Goal: Task Accomplishment & Management: Complete application form

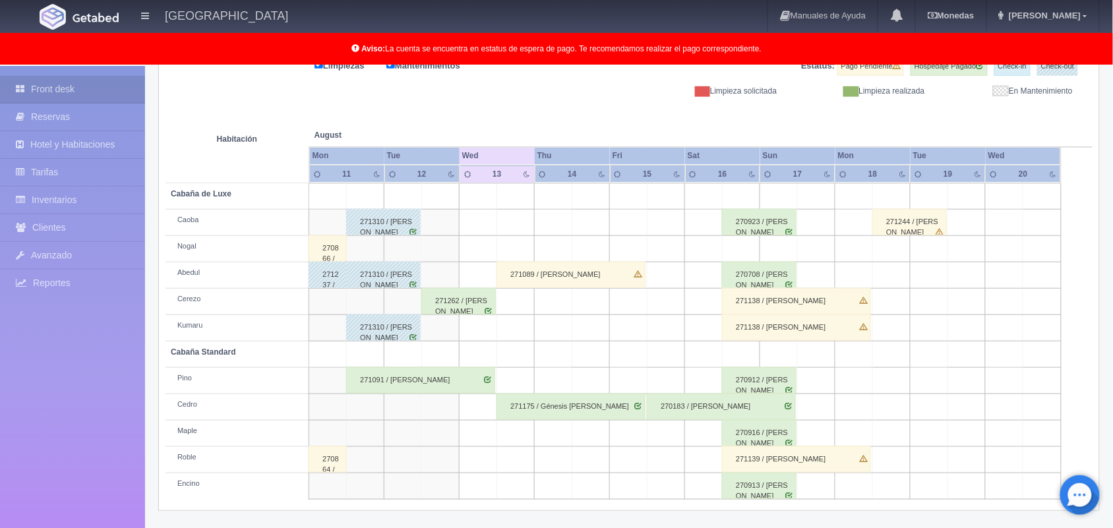
scroll to position [183, 0]
click at [604, 274] on div "271089 / Jorge Jiménez Murillo" at bounding box center [570, 275] width 149 height 26
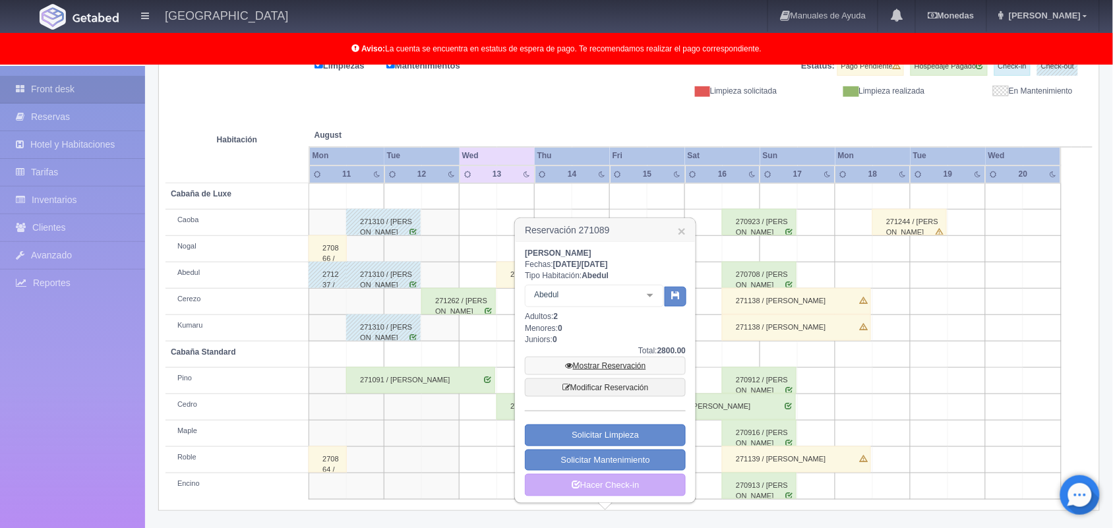
click at [611, 363] on link "Mostrar Reservación" at bounding box center [605, 366] width 161 height 18
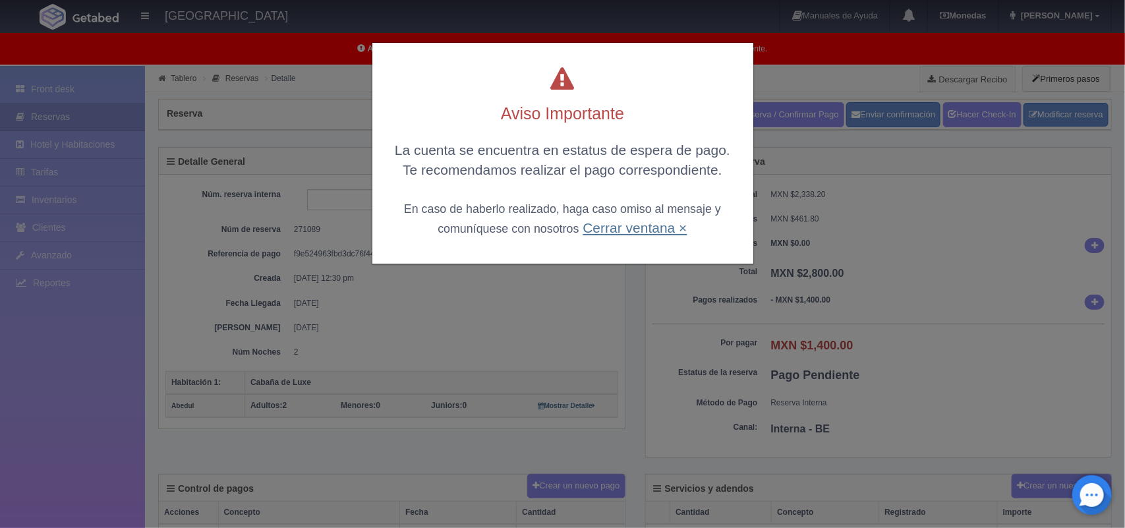
click at [617, 224] on link "Cerrar ventana ×" at bounding box center [635, 227] width 104 height 15
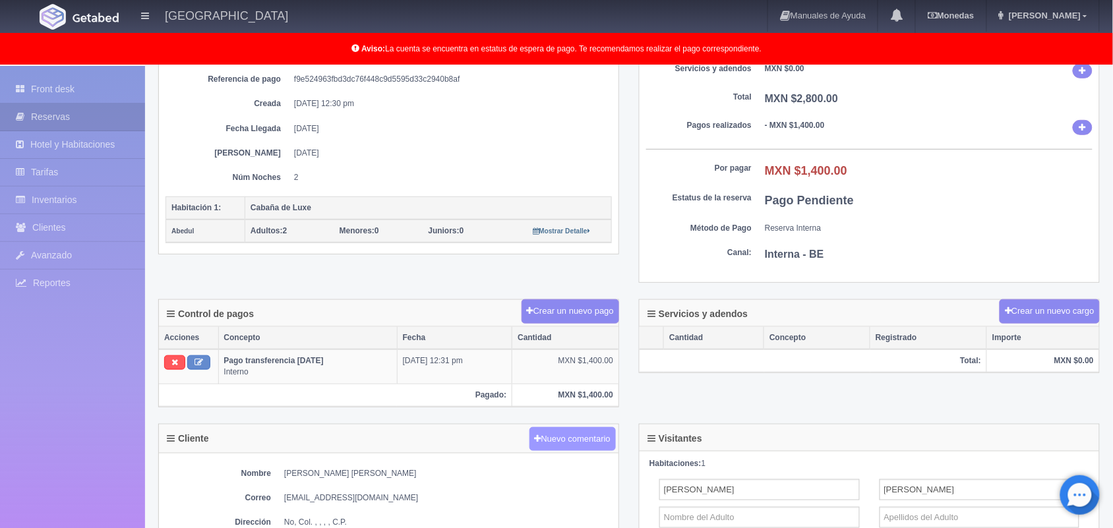
scroll to position [170, 0]
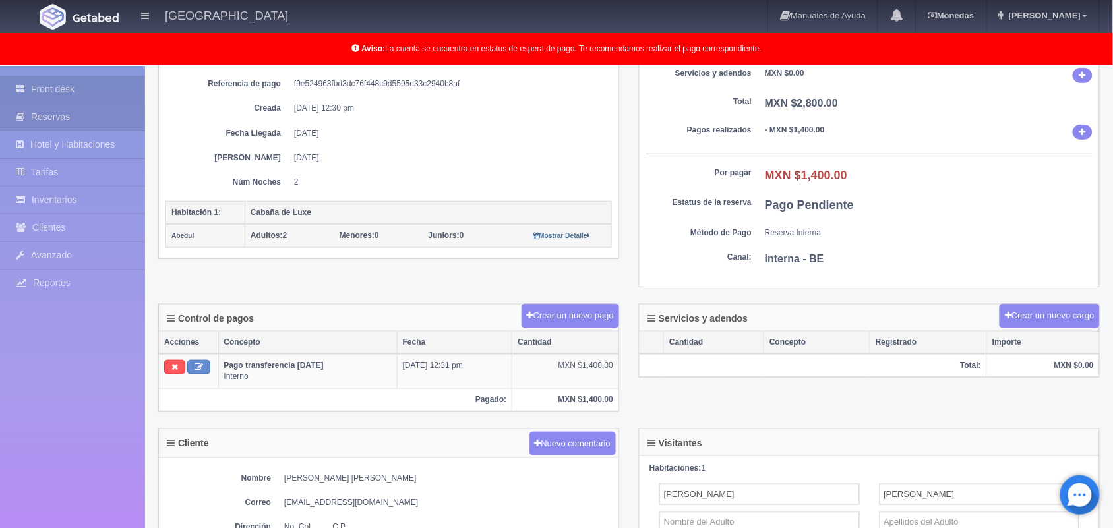
click at [87, 90] on link "Front desk" at bounding box center [72, 89] width 145 height 27
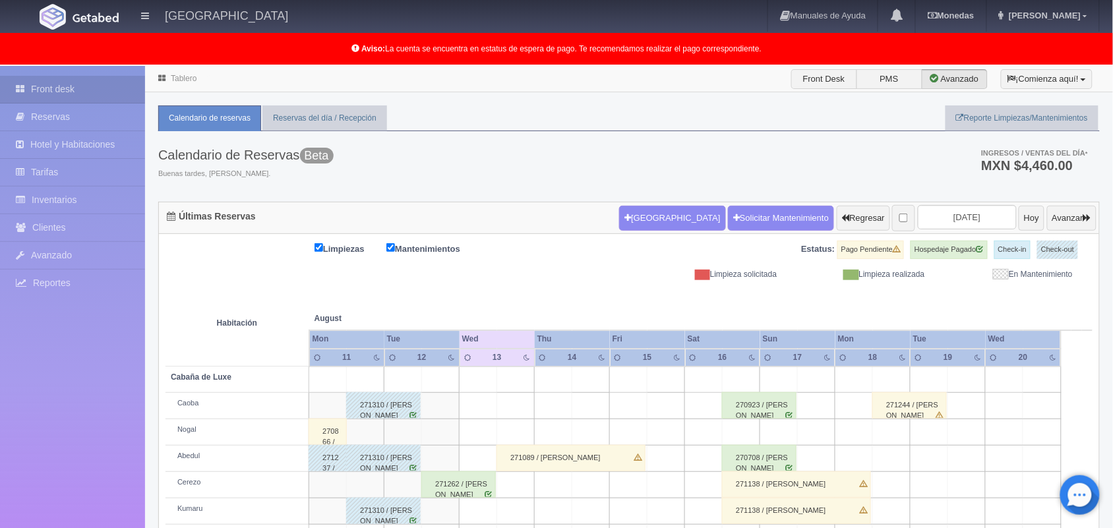
click at [618, 465] on div "271089 / Jorge Jiménez Murillo" at bounding box center [570, 458] width 149 height 26
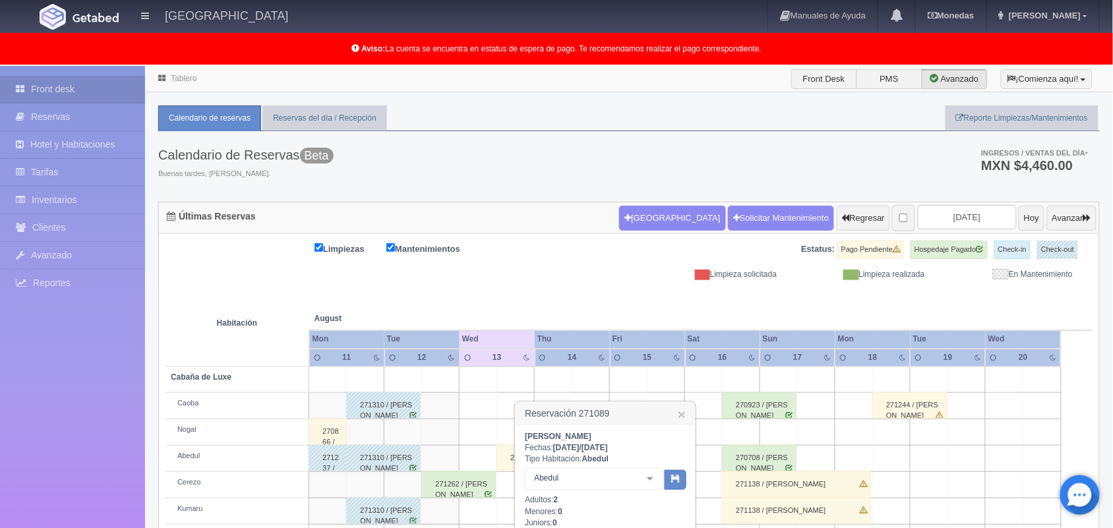
scroll to position [183, 0]
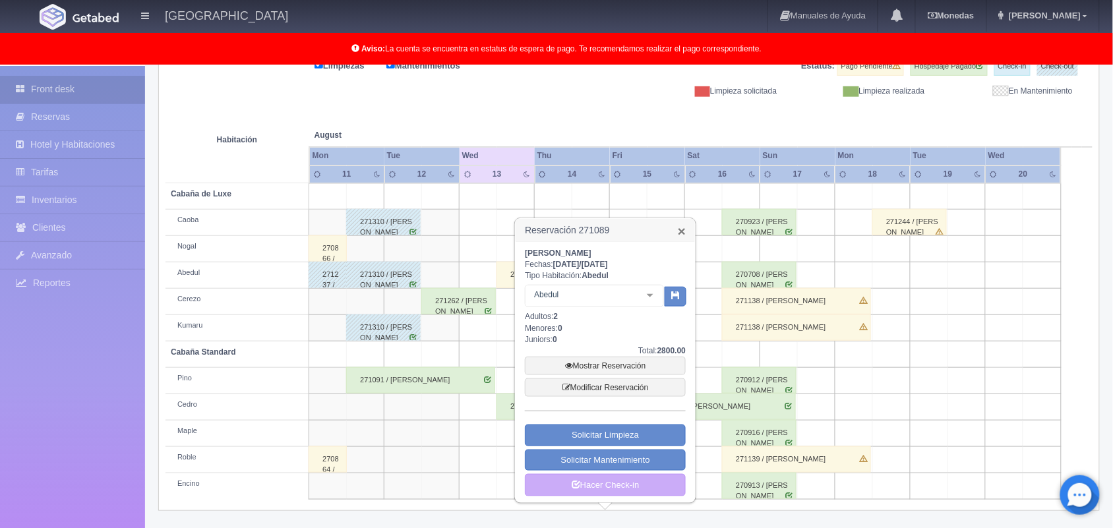
click at [682, 234] on link "×" at bounding box center [682, 231] width 8 height 14
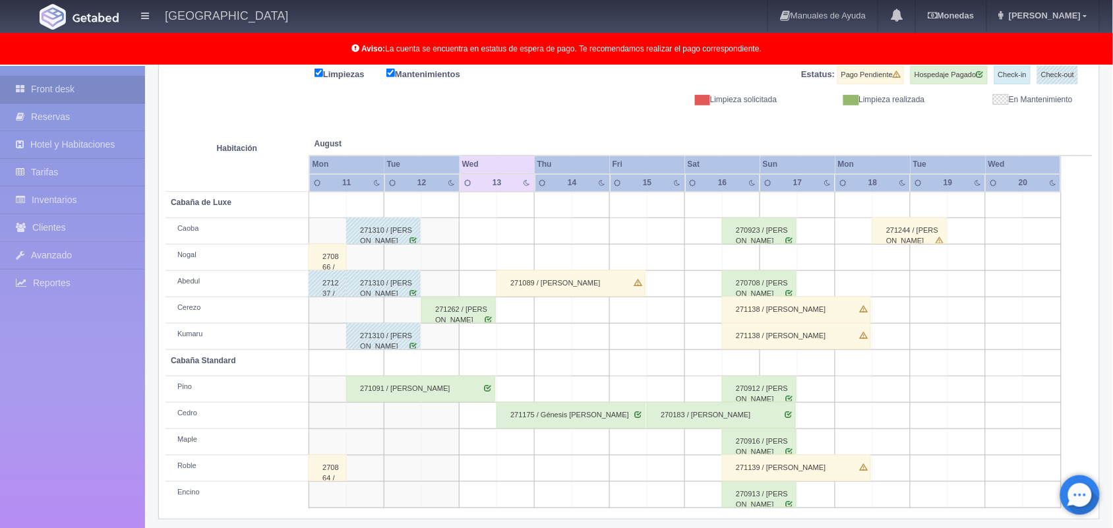
scroll to position [175, 0]
click at [606, 291] on div "271089 / Jorge Jiménez Murillo" at bounding box center [570, 283] width 149 height 26
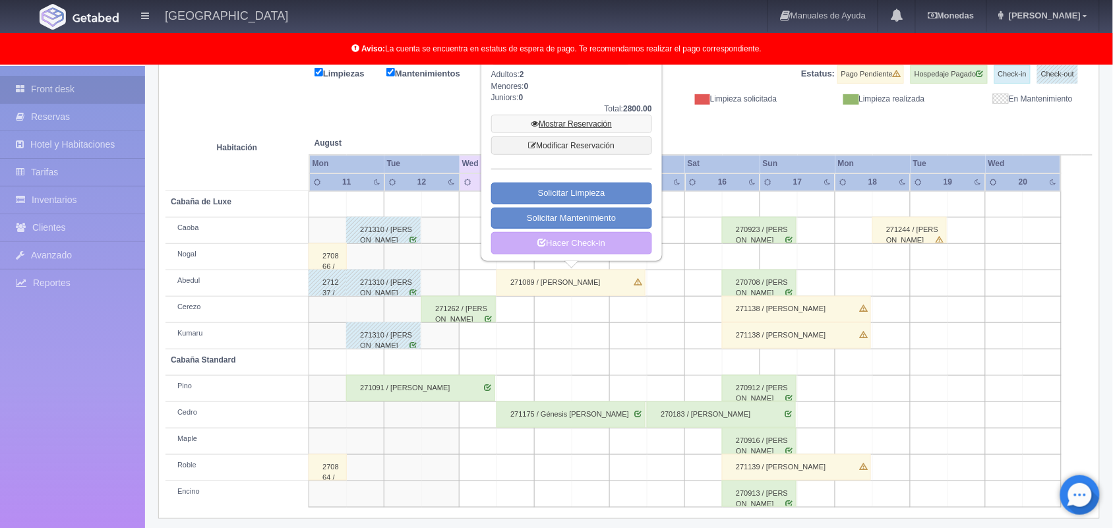
click at [600, 129] on link "Mostrar Reservación" at bounding box center [571, 124] width 161 height 18
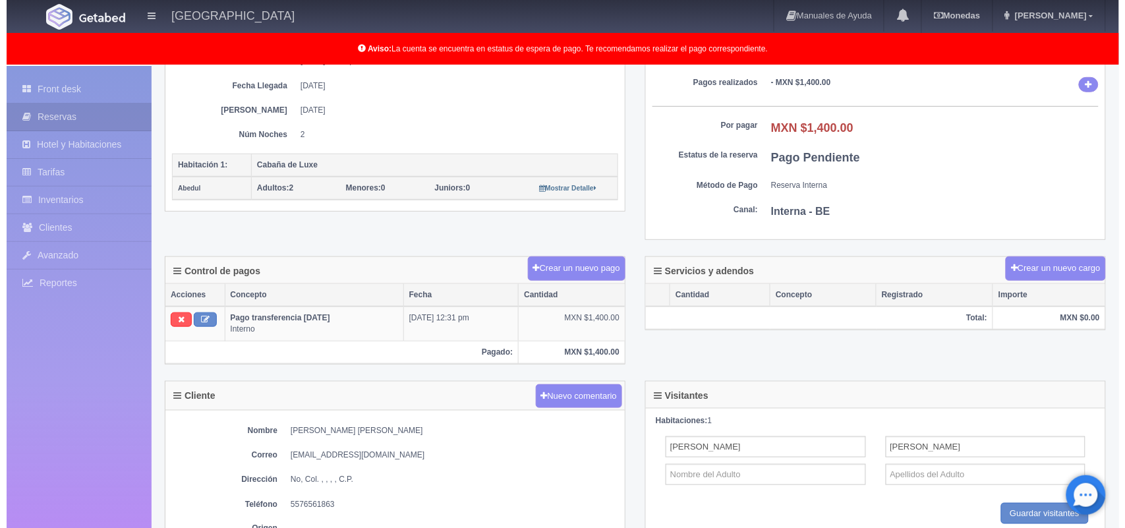
scroll to position [201, 0]
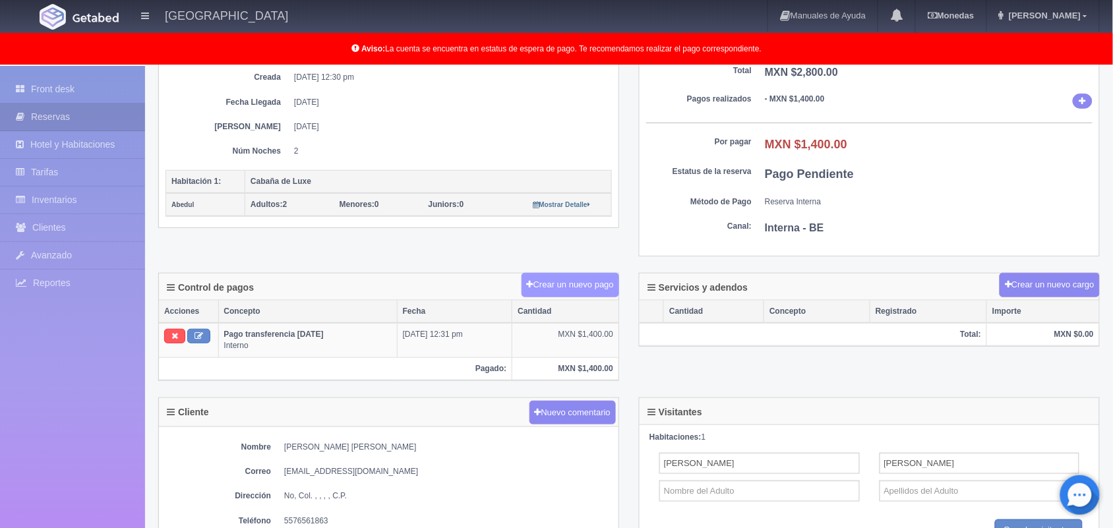
click at [568, 280] on button "Crear un nuevo pago" at bounding box center [570, 285] width 98 height 24
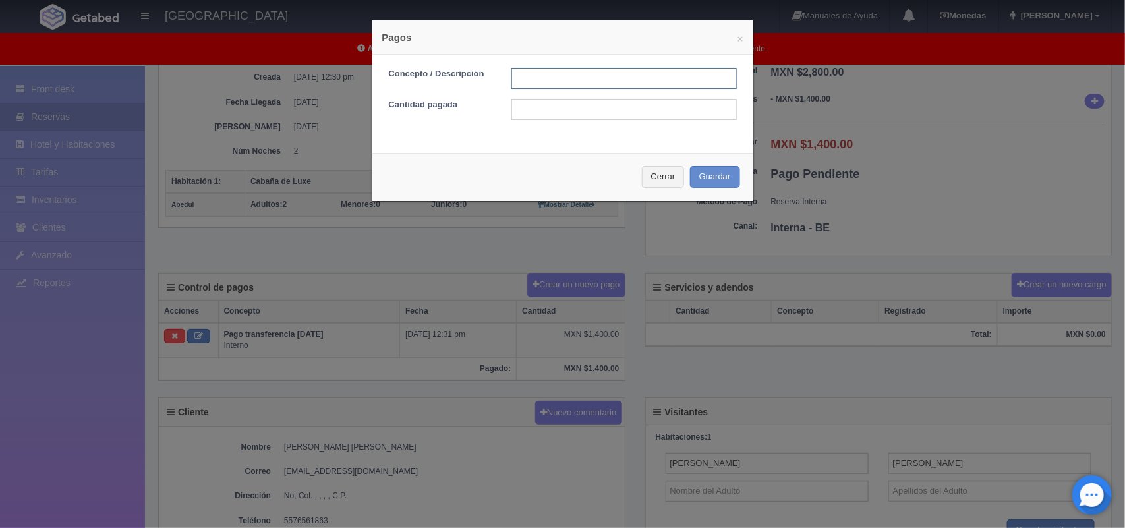
click at [513, 80] on input "text" at bounding box center [623, 78] width 225 height 21
type input "pago con tarjeta"
click at [597, 119] on input "text" at bounding box center [623, 109] width 225 height 21
type input "1"
type input "1400.00"
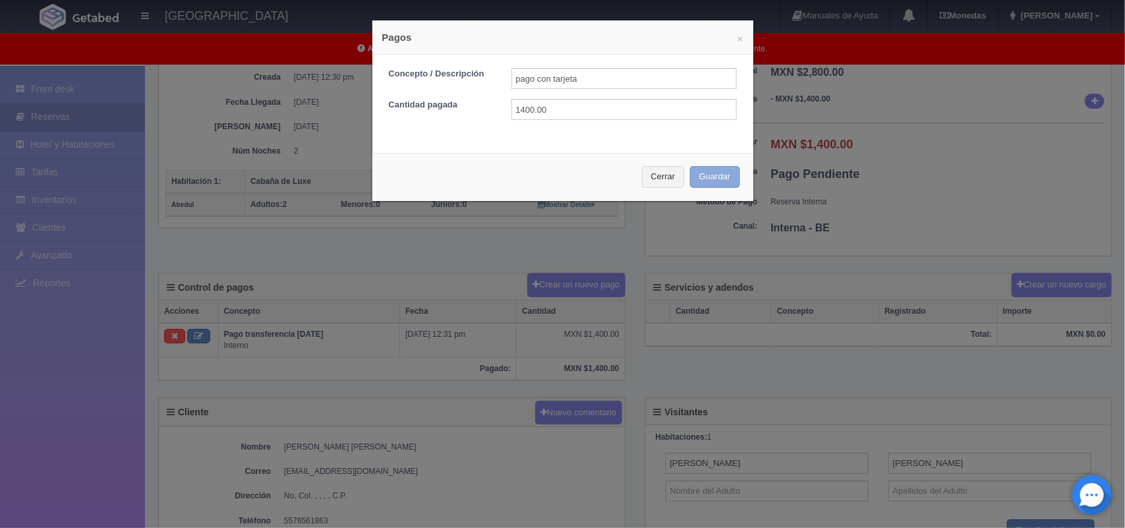
click at [720, 185] on button "Guardar" at bounding box center [715, 177] width 50 height 22
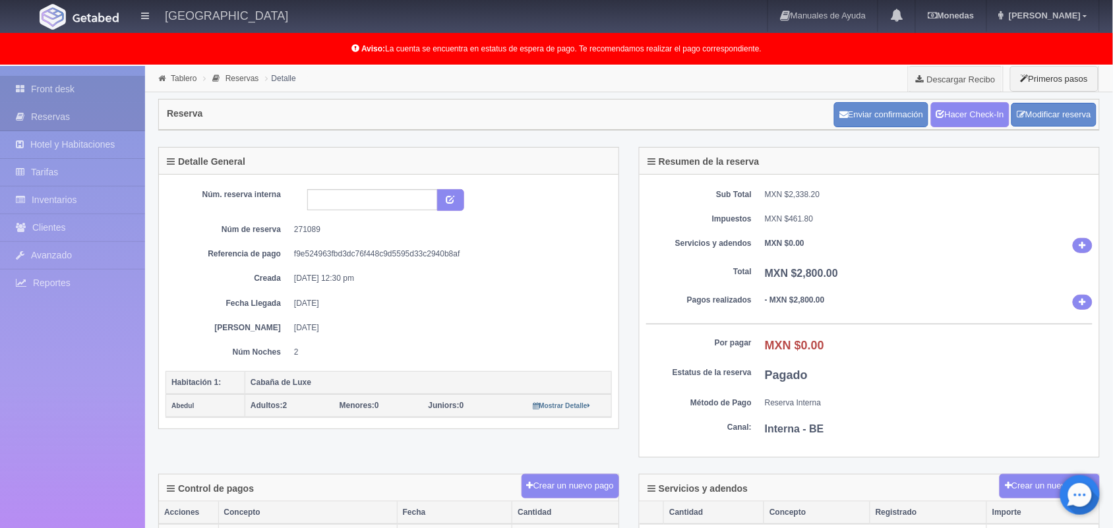
click at [82, 79] on link "Front desk" at bounding box center [72, 89] width 145 height 27
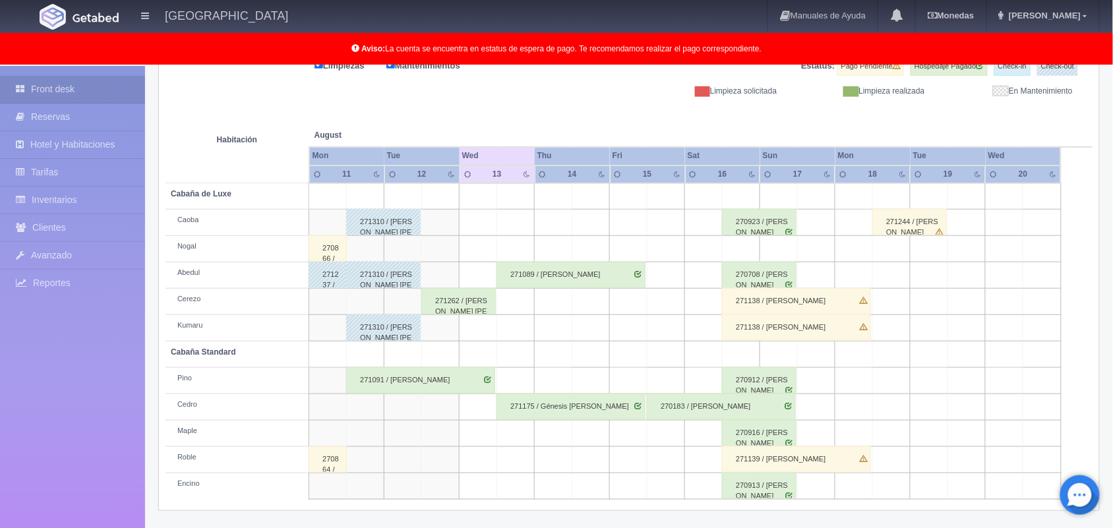
scroll to position [125, 0]
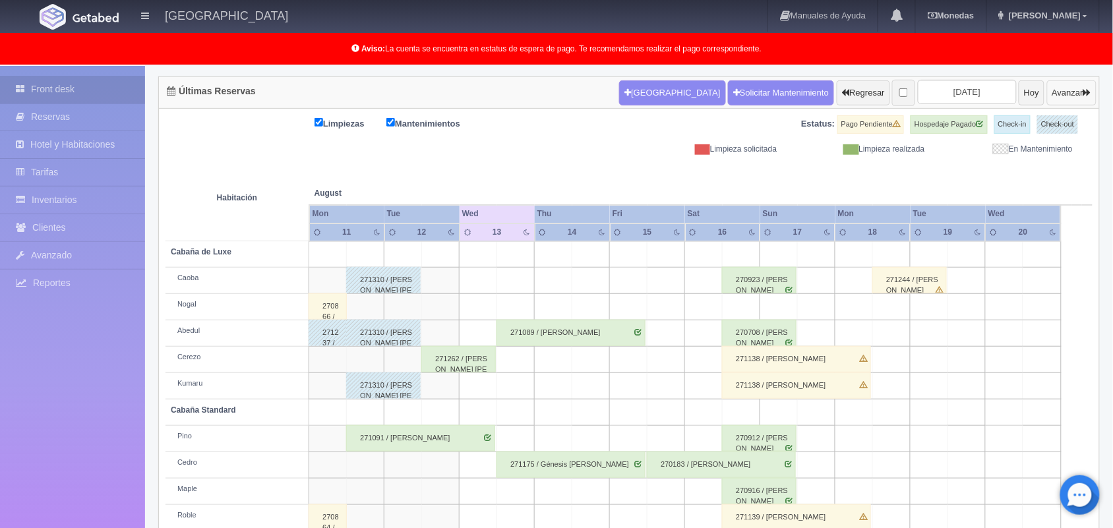
click at [1047, 84] on button "Avanzar" at bounding box center [1071, 92] width 49 height 25
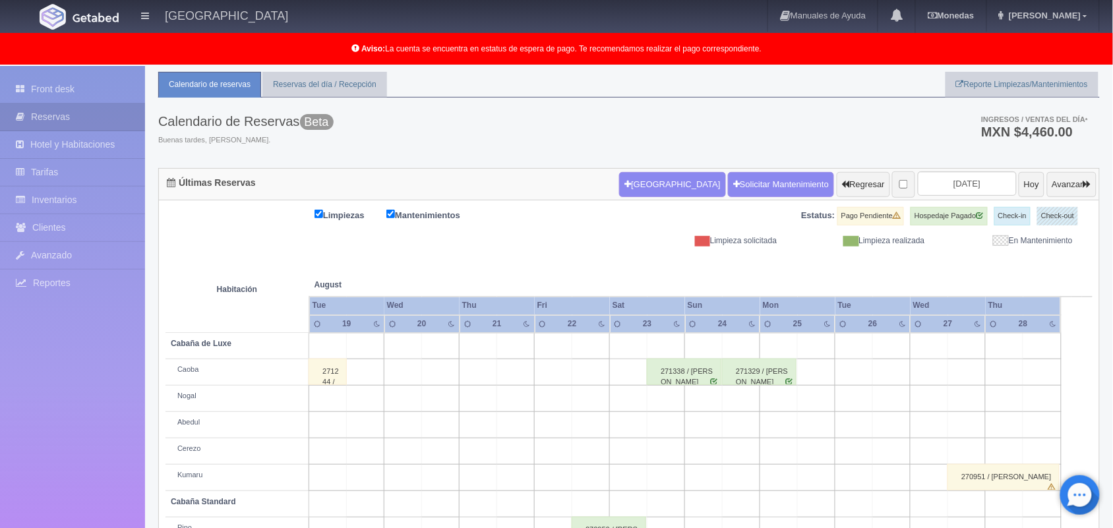
scroll to position [21, 0]
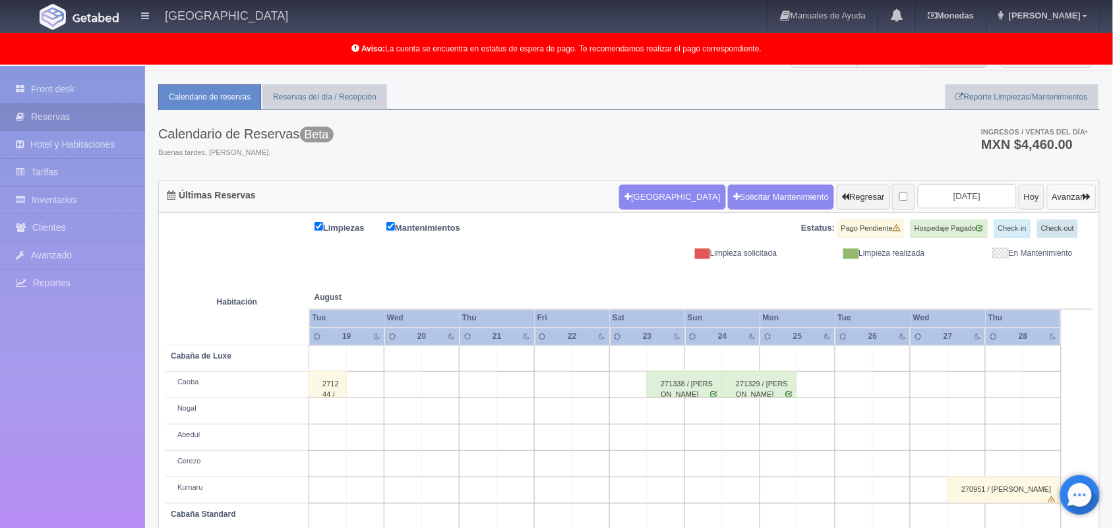
click at [1068, 202] on button "Avanzar" at bounding box center [1071, 197] width 49 height 25
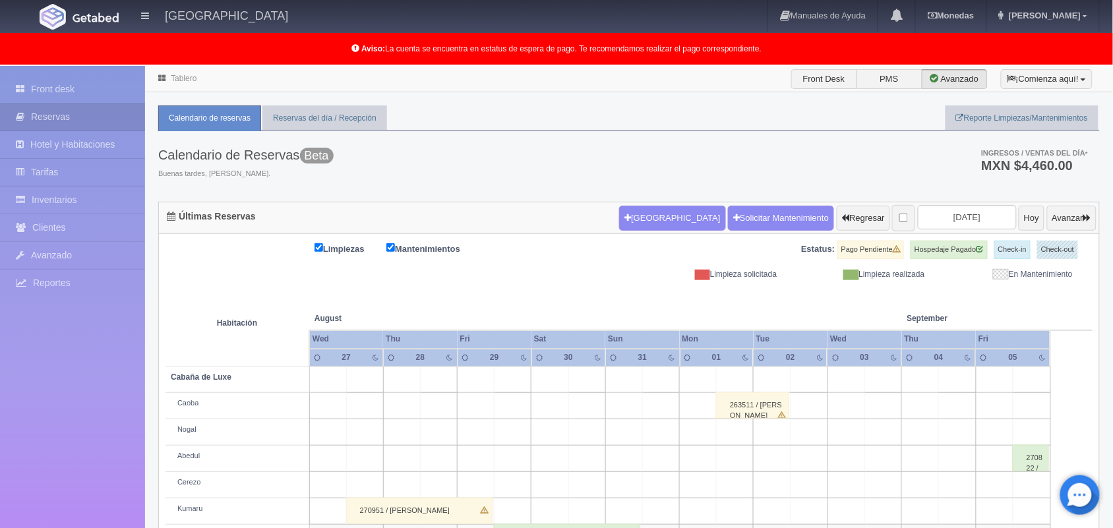
scroll to position [210, 0]
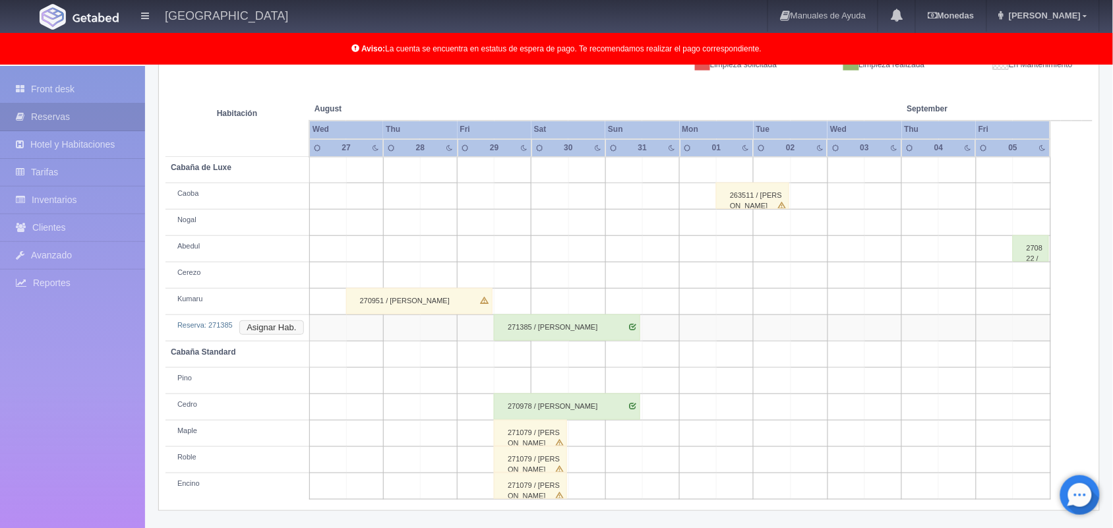
click at [254, 325] on button "Asignar Hab." at bounding box center [271, 327] width 64 height 14
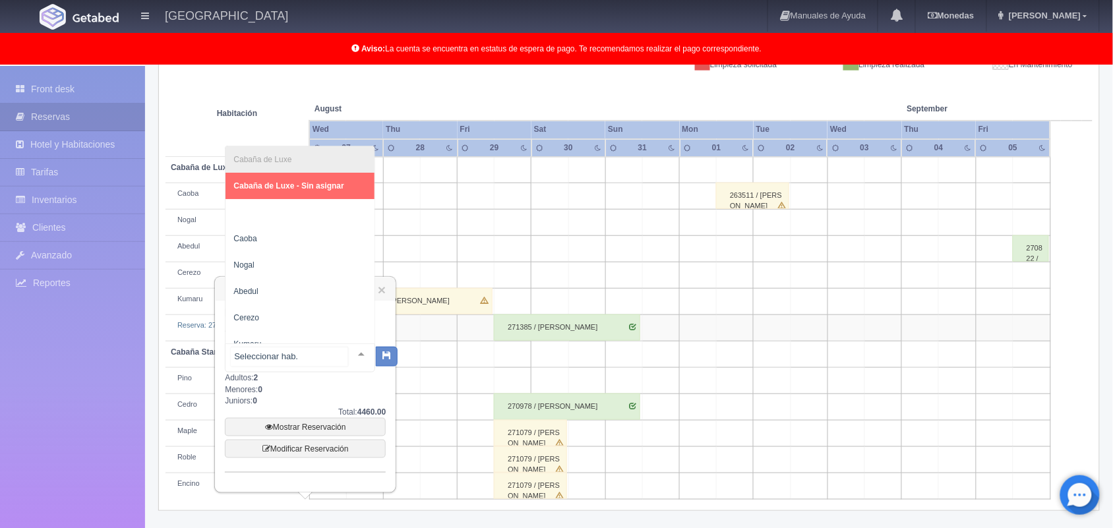
click at [348, 353] on div at bounding box center [361, 354] width 26 height 20
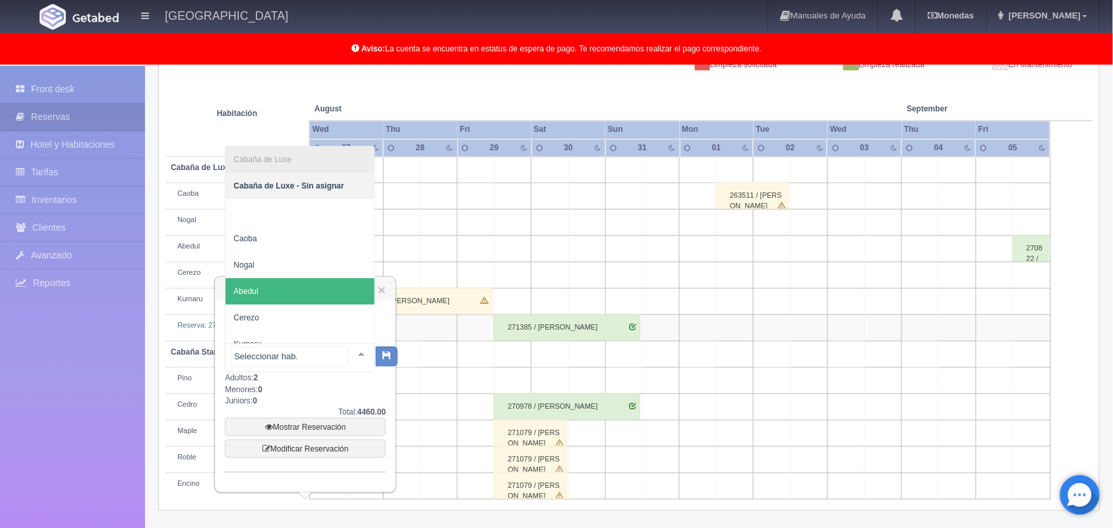
click at [327, 290] on span "Abedul" at bounding box center [299, 291] width 149 height 26
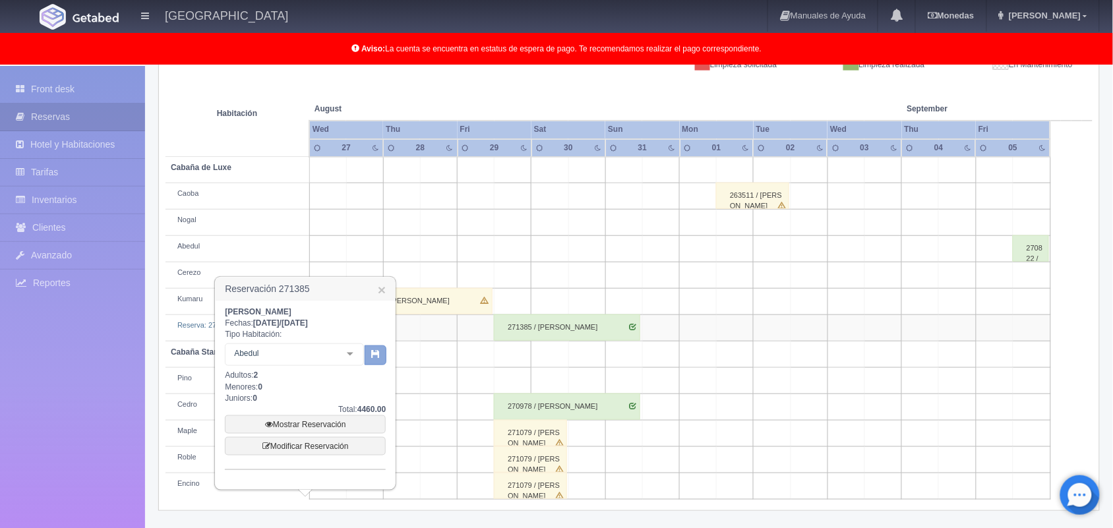
click at [371, 349] on icon "button" at bounding box center [375, 353] width 9 height 9
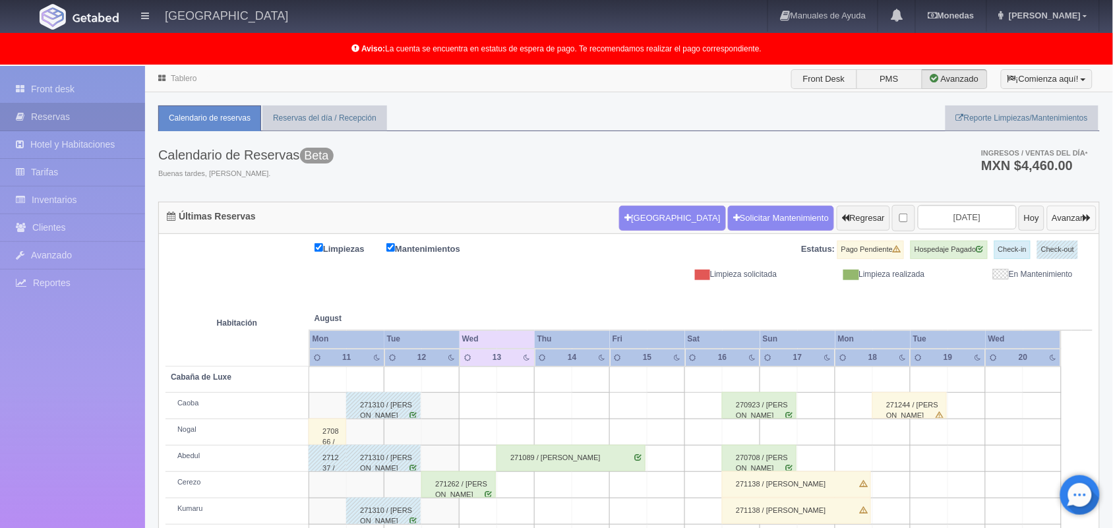
click at [1085, 206] on button "Avanzar" at bounding box center [1071, 218] width 49 height 25
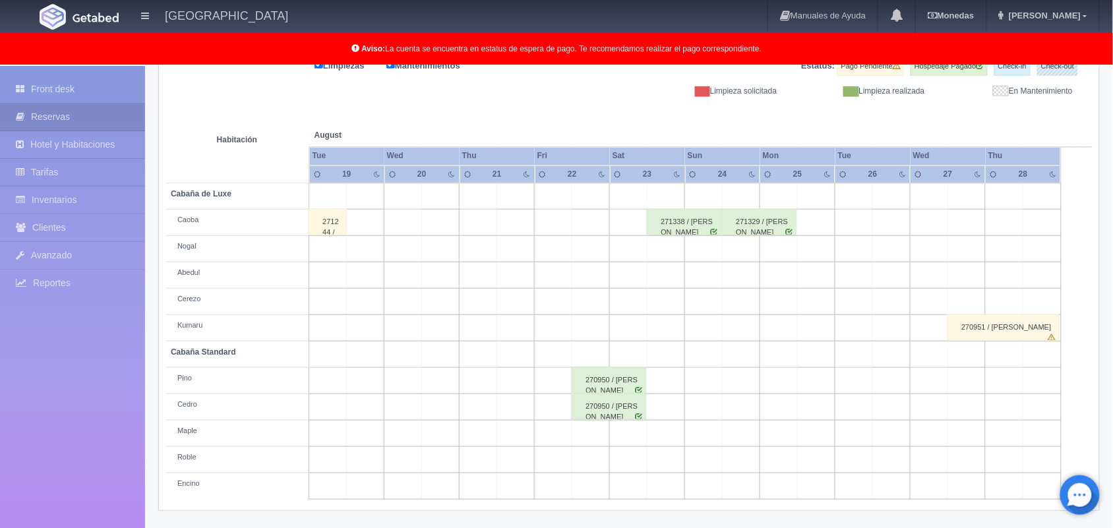
scroll to position [43, 0]
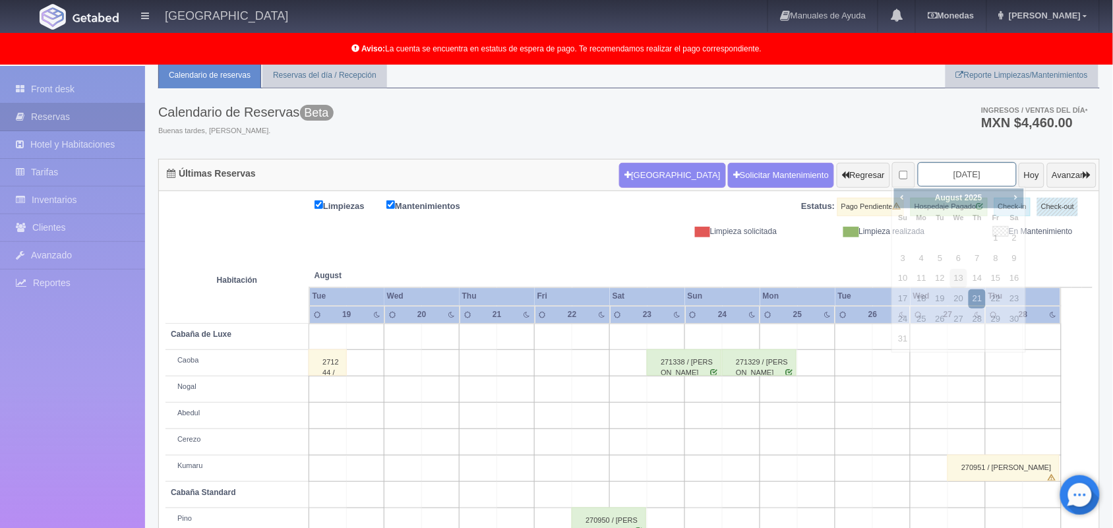
click at [938, 180] on input "[DATE]" at bounding box center [966, 174] width 99 height 24
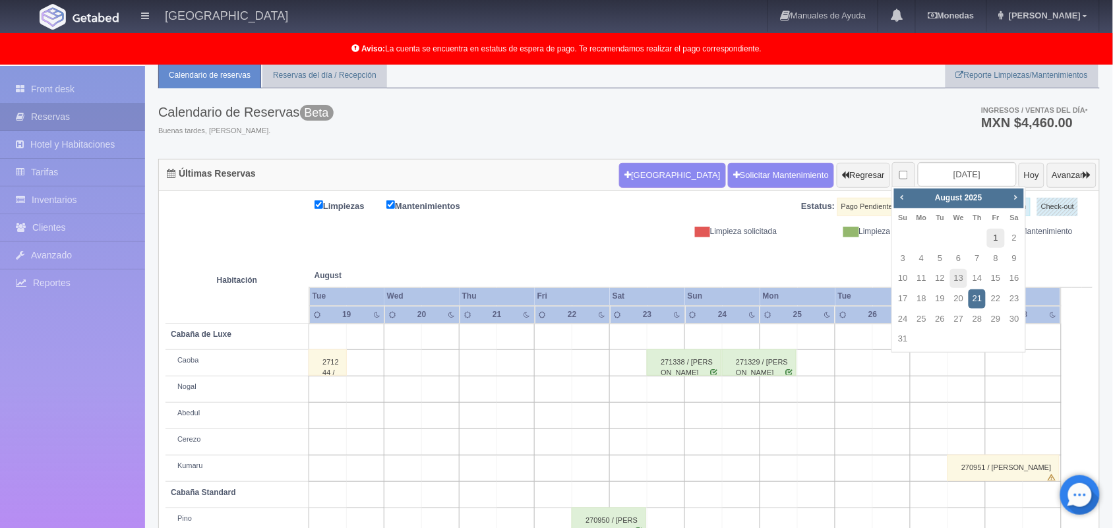
click at [993, 239] on link "1" at bounding box center [995, 238] width 17 height 19
type input "[DATE]"
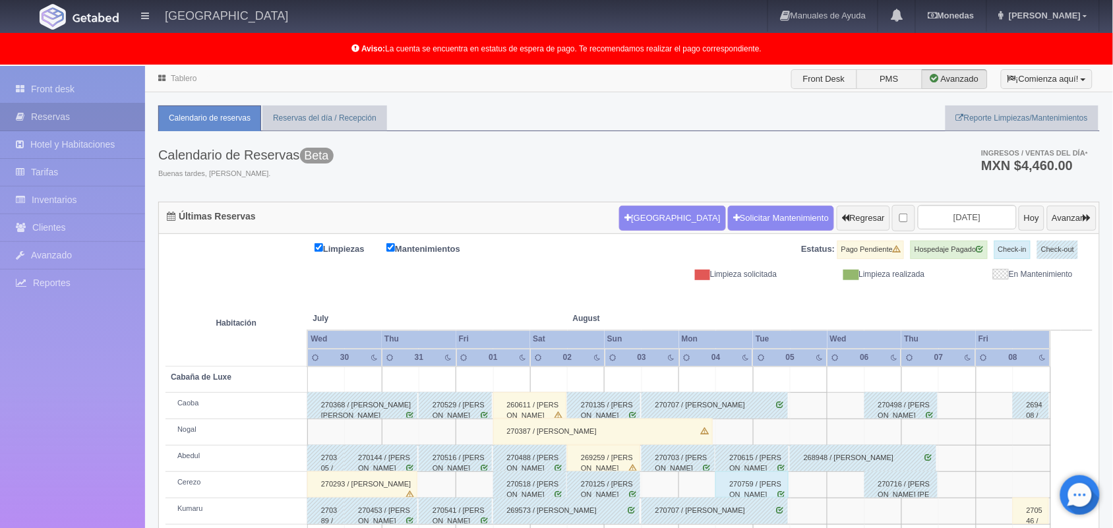
scroll to position [183, 0]
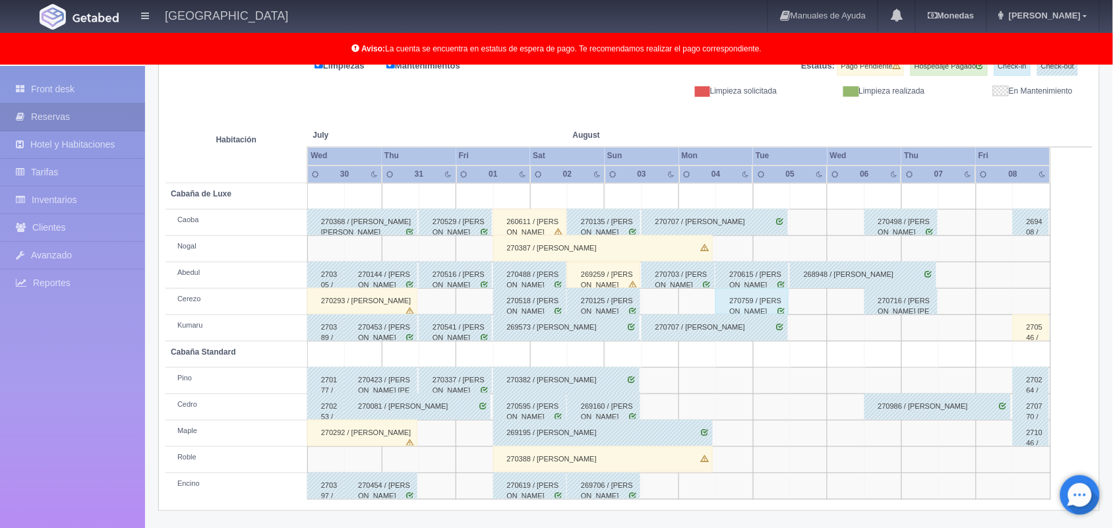
click at [514, 486] on div "270619 / Guillermo Guerrero Vargas" at bounding box center [529, 486] width 73 height 26
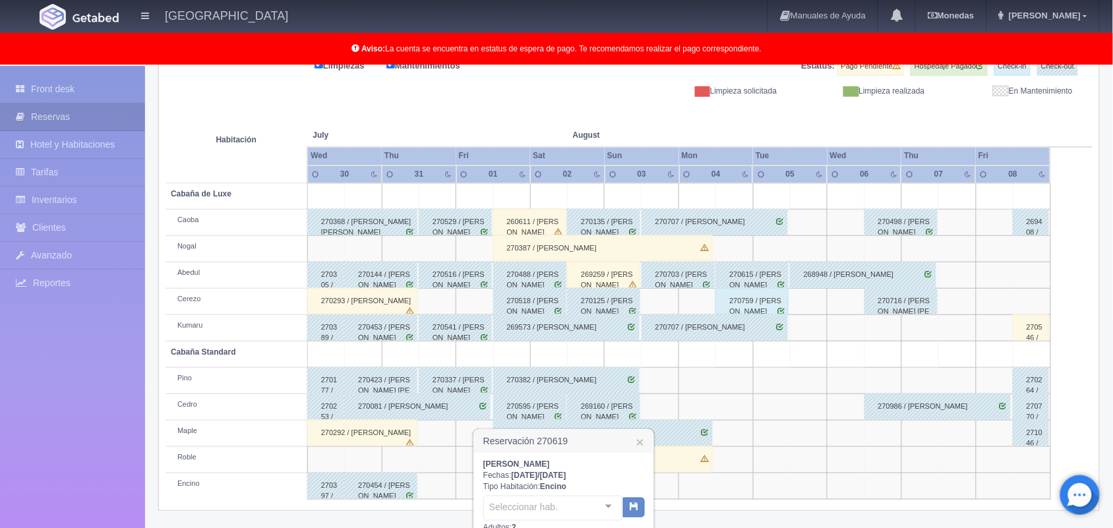
scroll to position [330, 0]
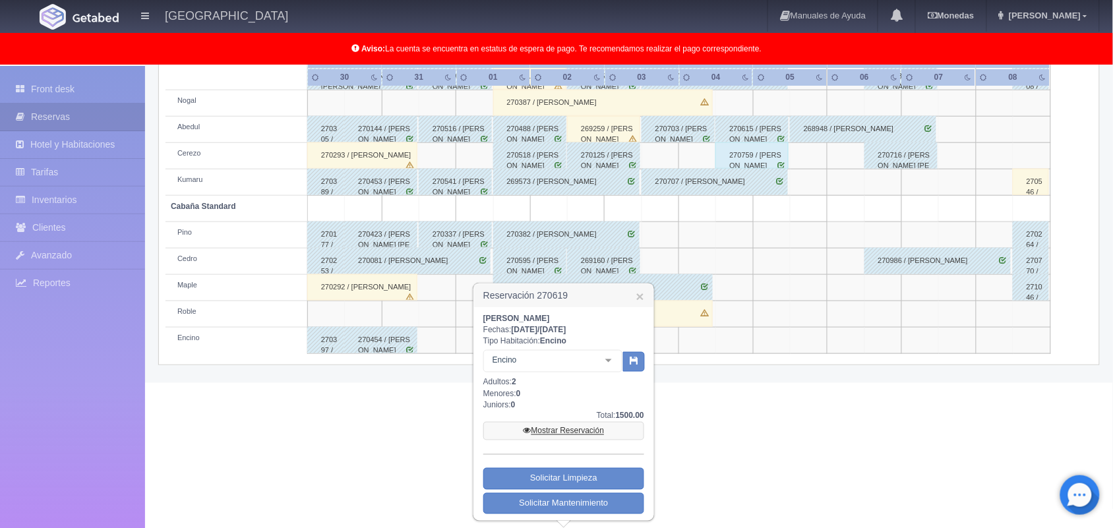
click at [567, 430] on link "Mostrar Reservación" at bounding box center [563, 431] width 161 height 18
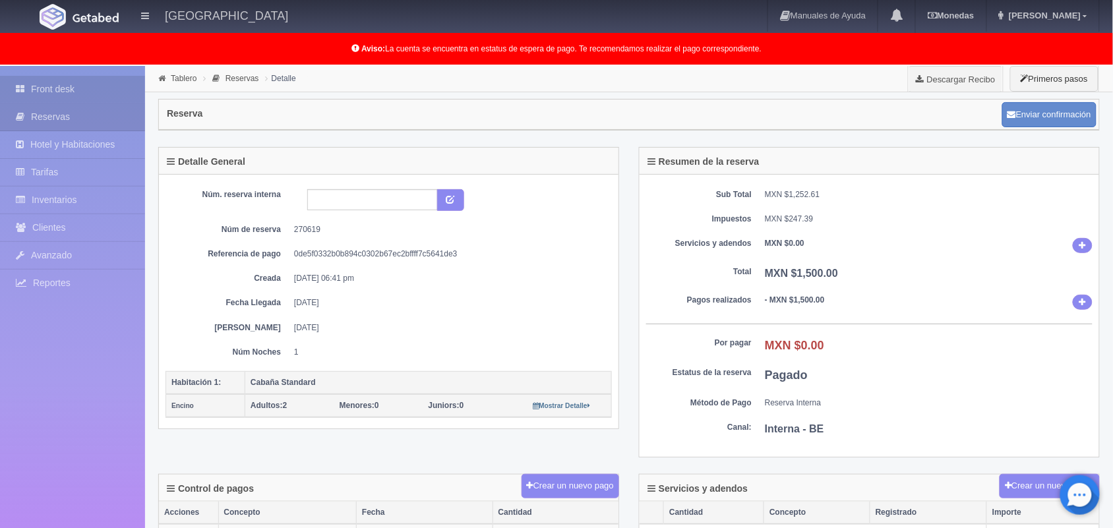
click at [68, 89] on link "Front desk" at bounding box center [72, 89] width 145 height 27
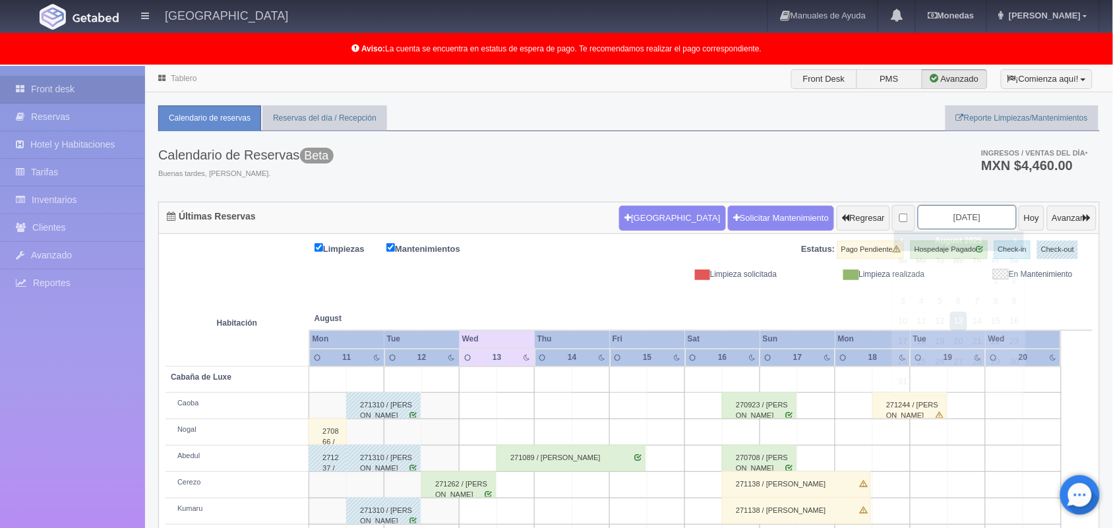
click at [930, 226] on input "[DATE]" at bounding box center [966, 217] width 99 height 24
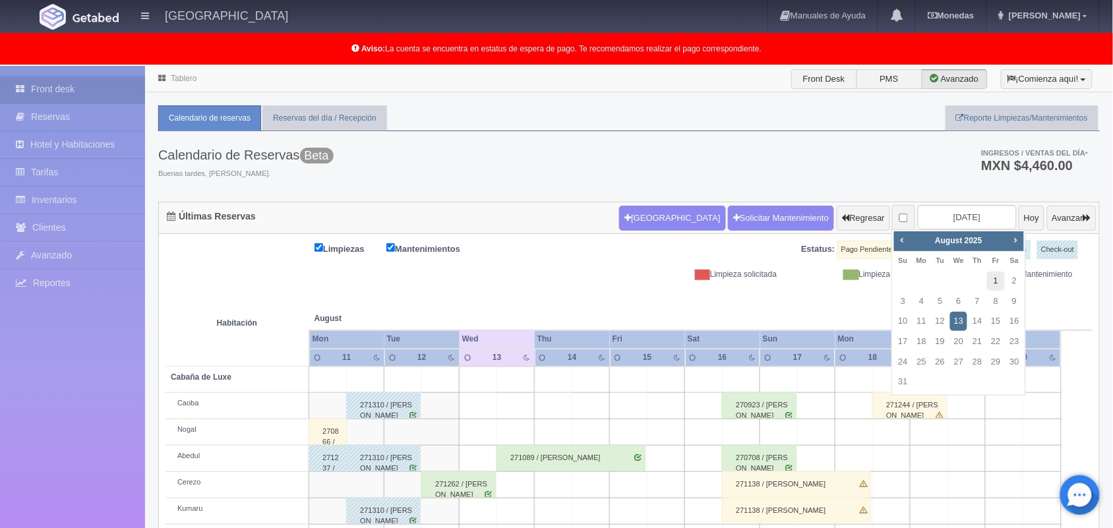
click at [991, 275] on link "1" at bounding box center [995, 281] width 17 height 19
type input "[DATE]"
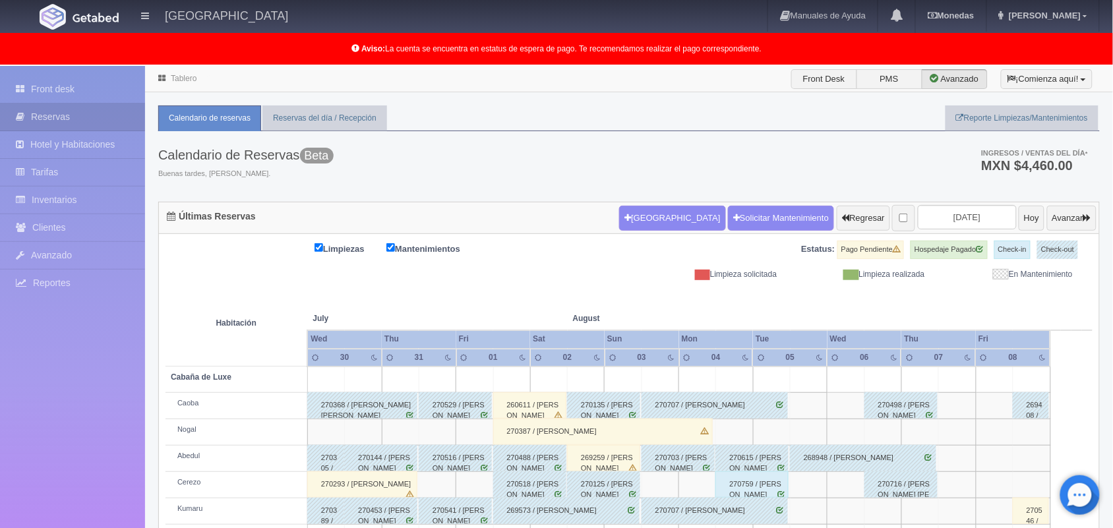
scroll to position [183, 0]
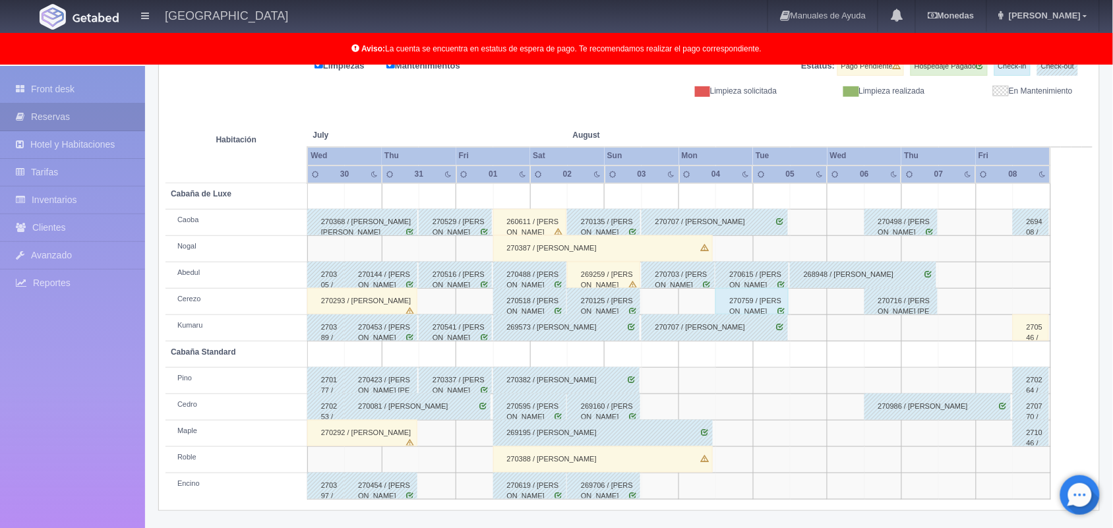
click at [536, 492] on div "270619 / Guillermo Guerrero Vargas" at bounding box center [529, 486] width 73 height 26
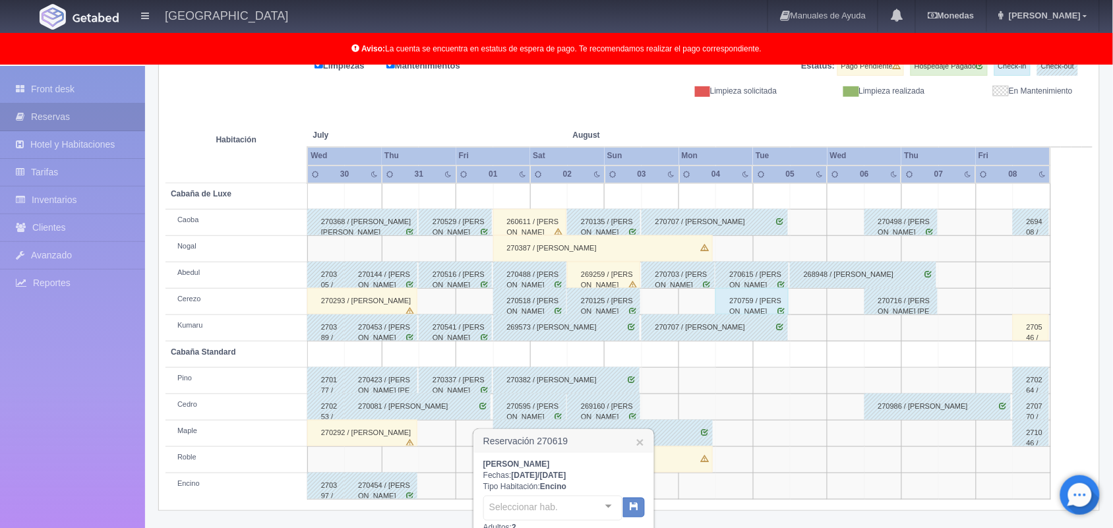
scroll to position [330, 0]
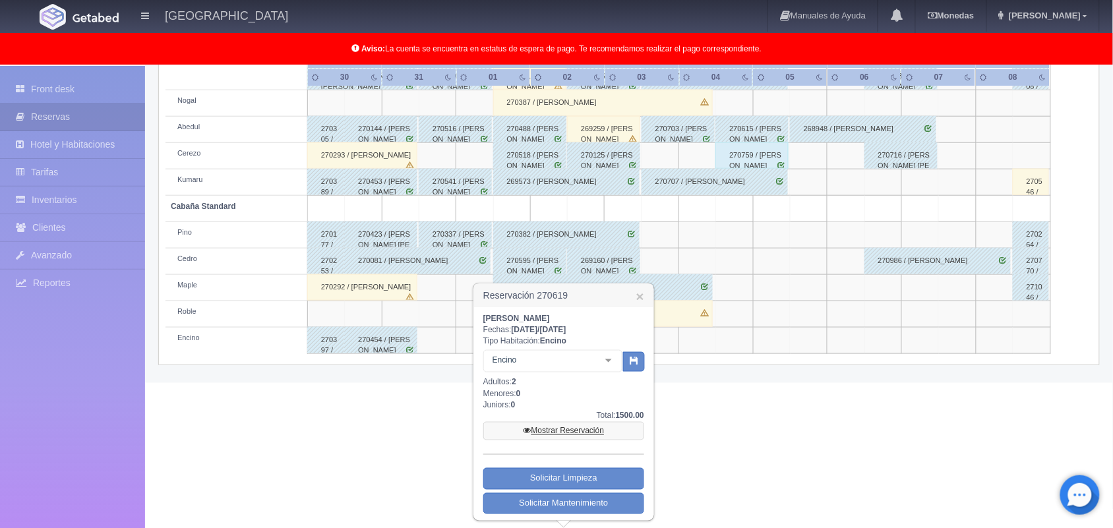
click at [567, 428] on link "Mostrar Reservación" at bounding box center [563, 431] width 161 height 18
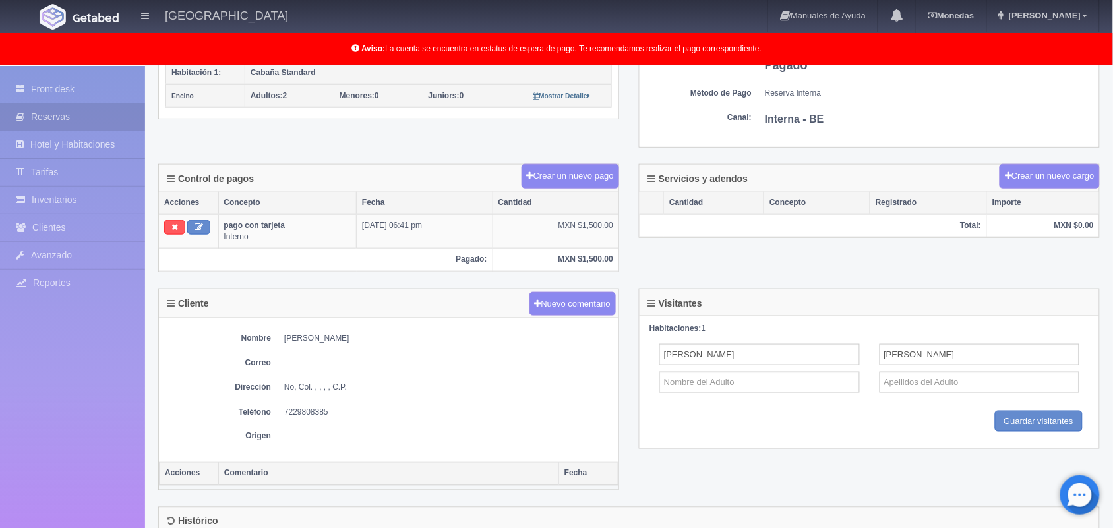
scroll to position [310, 0]
drag, startPoint x: 277, startPoint y: 343, endPoint x: 401, endPoint y: 341, distance: 123.3
click at [401, 341] on dl "Nombre [PERSON_NAME]" at bounding box center [388, 337] width 446 height 11
copy dd "[PERSON_NAME]"
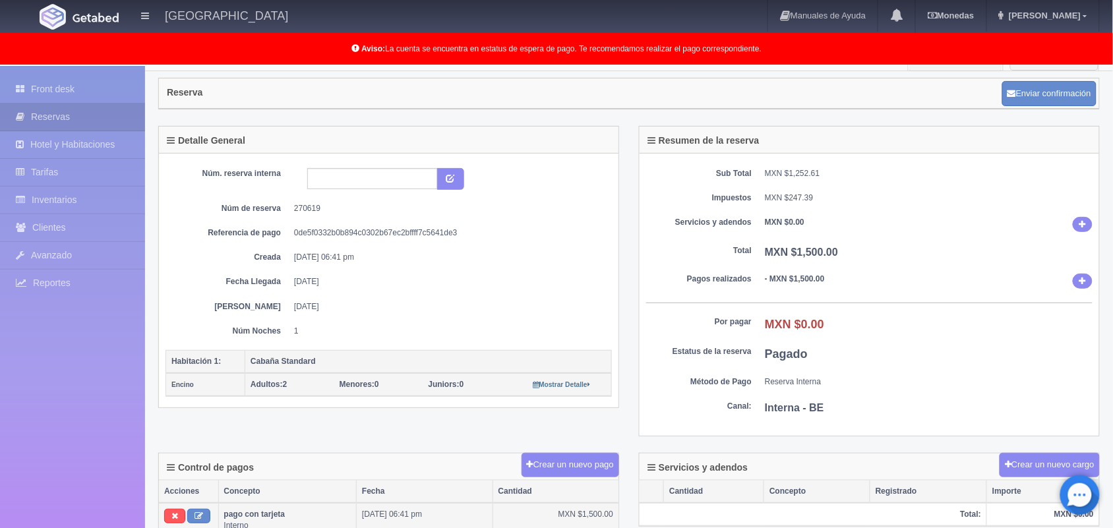
scroll to position [20, 0]
drag, startPoint x: 298, startPoint y: 212, endPoint x: 363, endPoint y: 208, distance: 65.4
click at [363, 208] on dd "270619" at bounding box center [448, 209] width 308 height 11
drag, startPoint x: 294, startPoint y: 211, endPoint x: 366, endPoint y: 204, distance: 72.8
click at [366, 204] on div "Núm. reserva interna Núm de reserva 270619 Referencia de pago 0de5f0332b0b894c0…" at bounding box center [388, 253] width 446 height 169
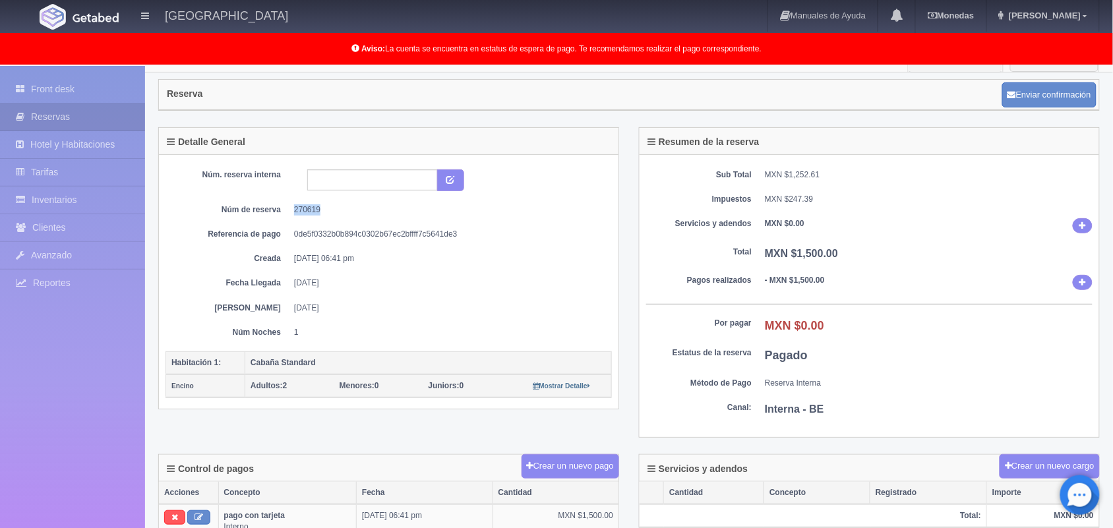
copy dd "270619"
click at [100, 99] on link "Front desk" at bounding box center [72, 89] width 145 height 27
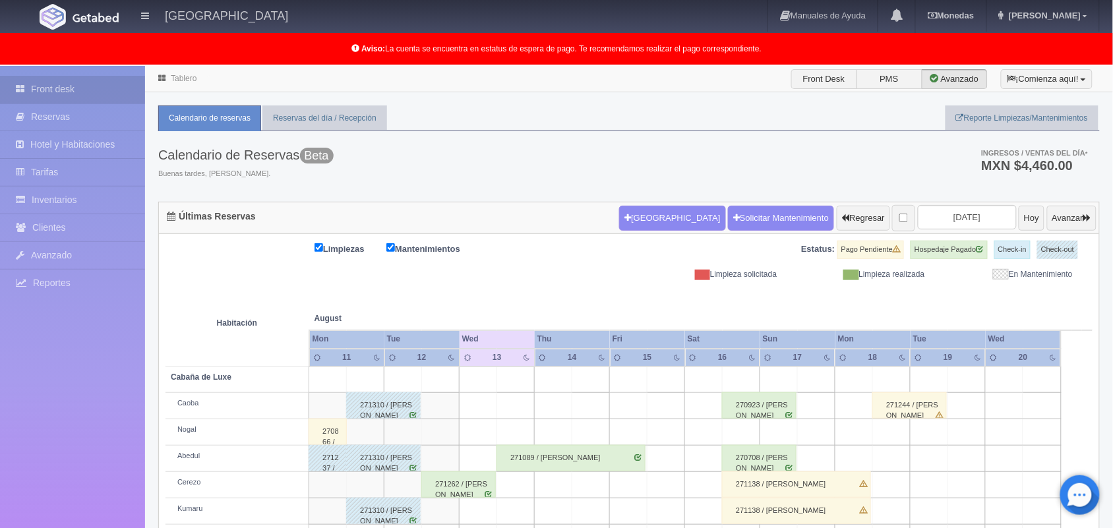
scroll to position [183, 0]
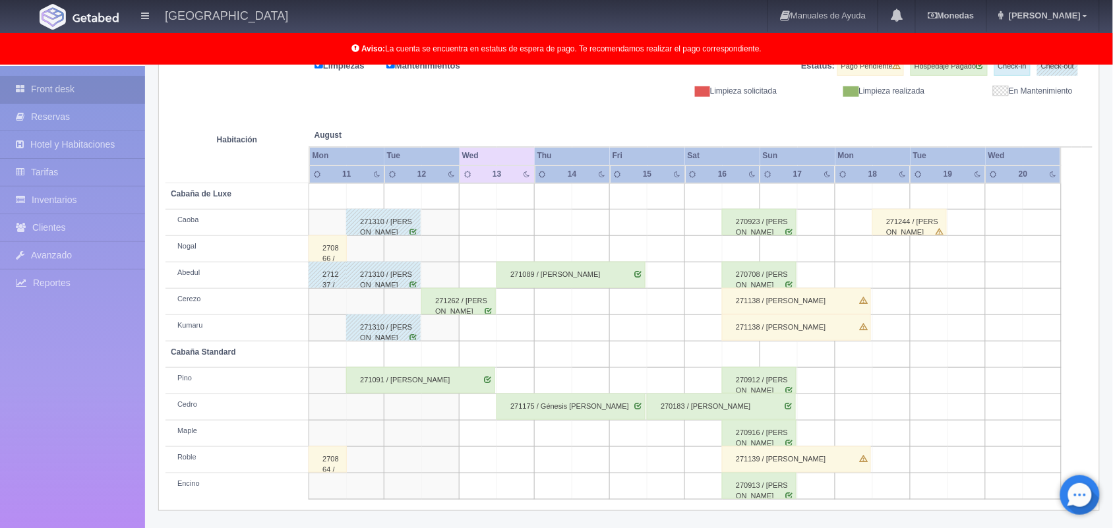
click at [472, 308] on div "271262 / [PERSON_NAME]" at bounding box center [458, 301] width 74 height 26
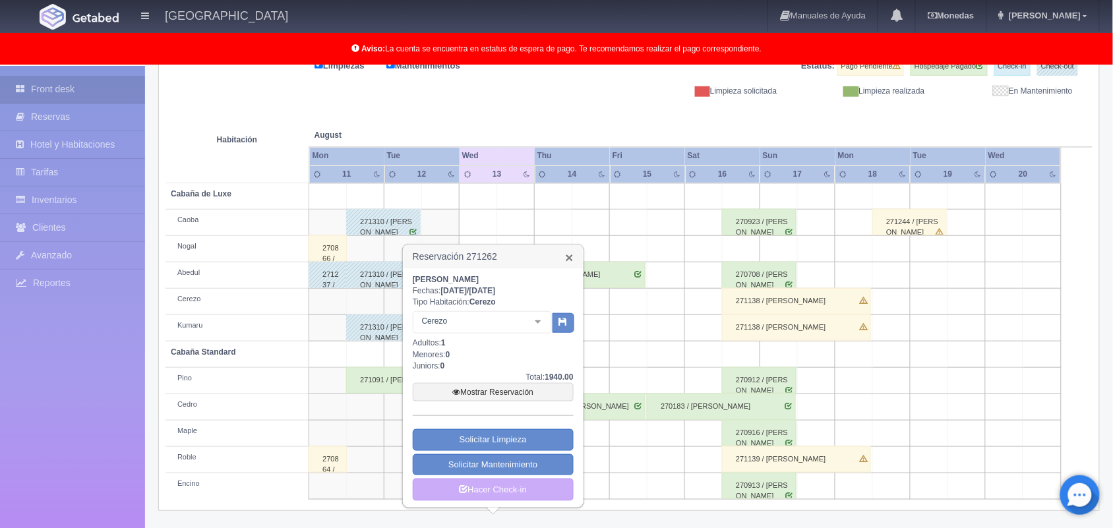
click at [569, 251] on link "×" at bounding box center [569, 257] width 8 height 14
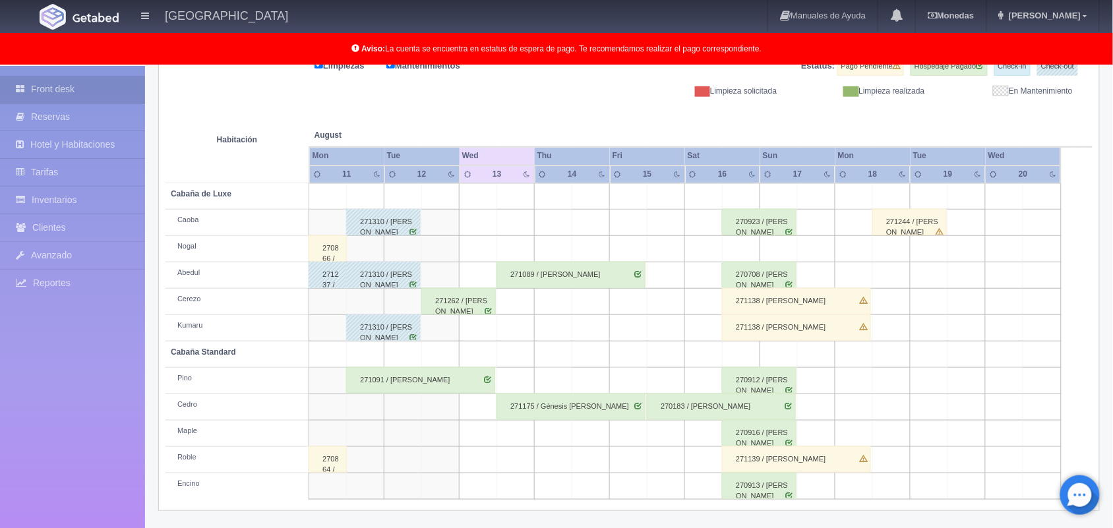
click at [434, 370] on div "271091 / Marco Vazquez Hernández" at bounding box center [420, 380] width 149 height 26
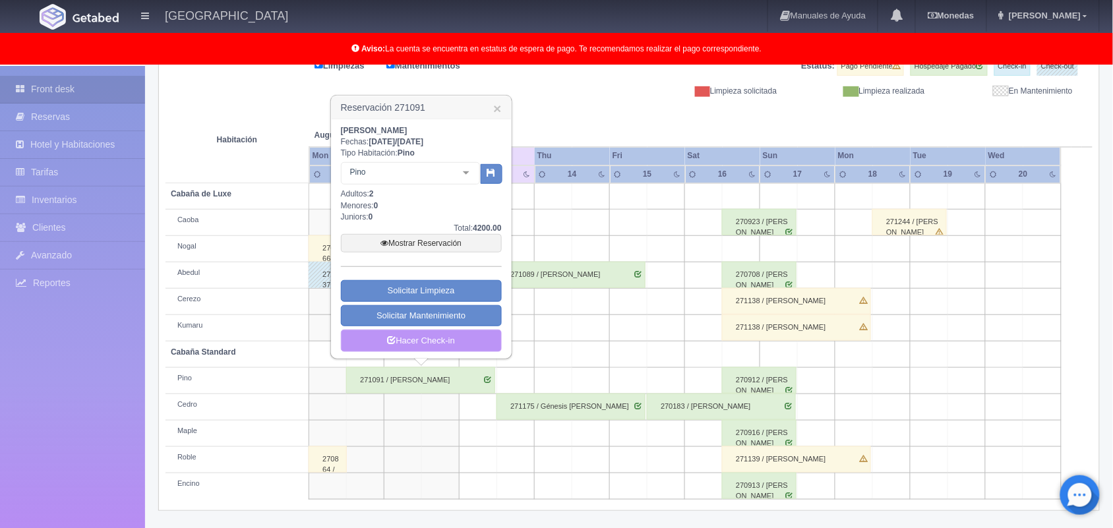
click at [453, 340] on link "Hacer Check-in" at bounding box center [421, 341] width 161 height 22
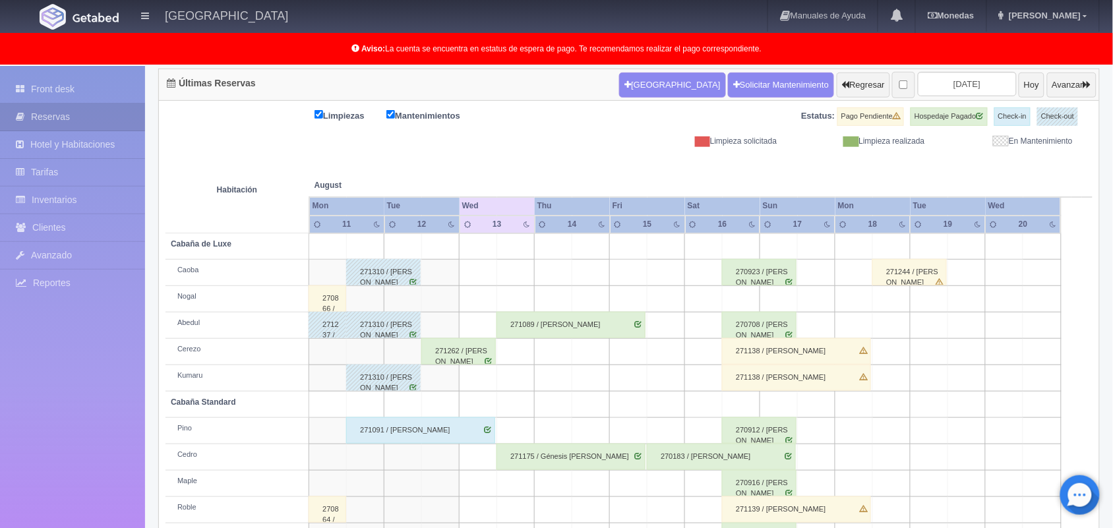
scroll to position [183, 0]
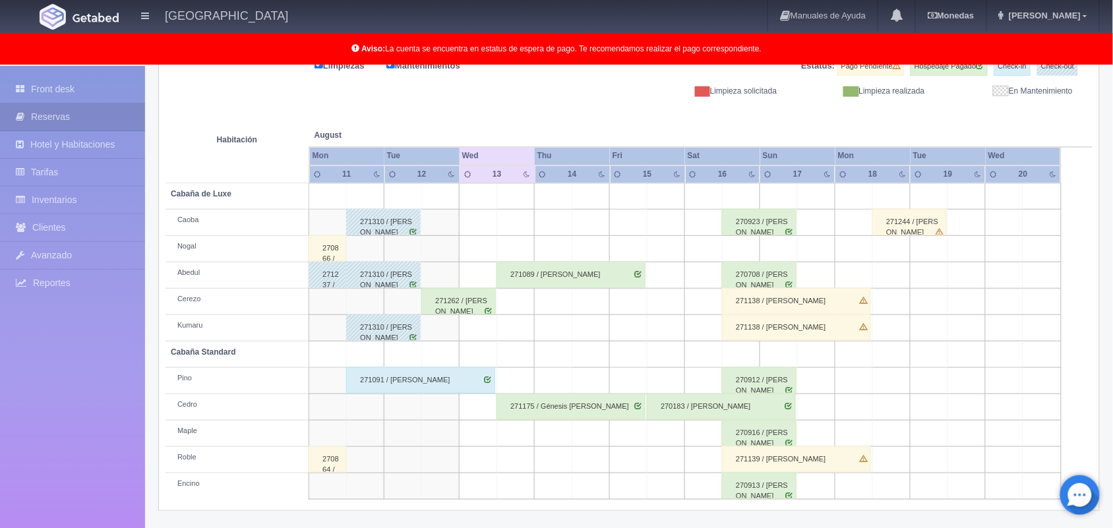
click at [476, 379] on div "271091 / [PERSON_NAME]" at bounding box center [420, 380] width 149 height 26
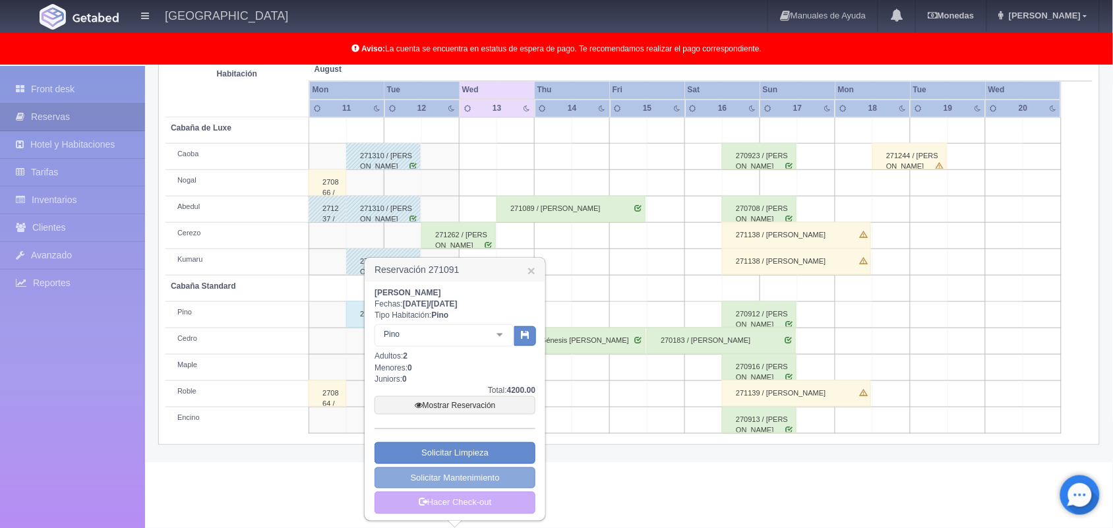
scroll to position [249, 0]
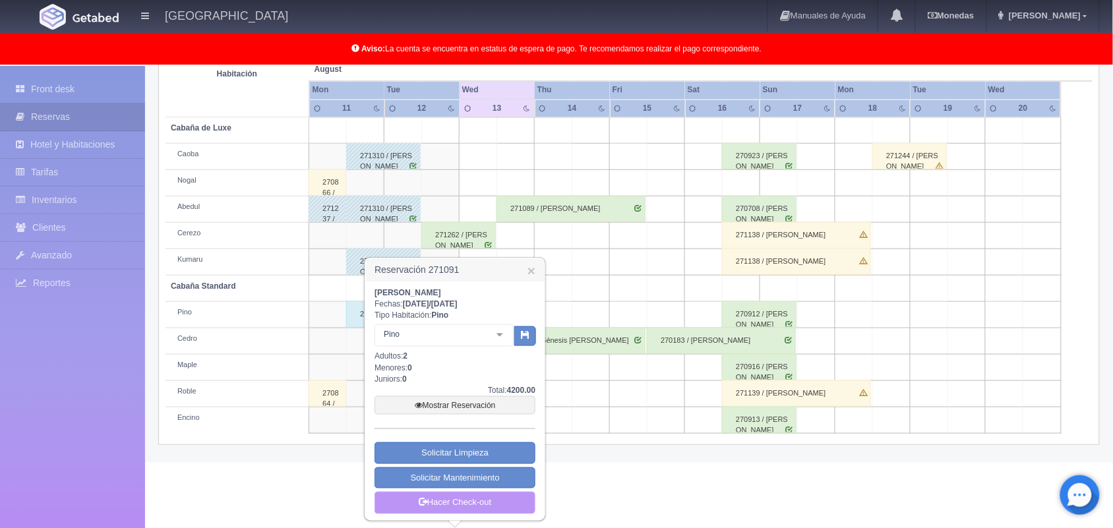
click at [485, 507] on link "Hacer Check-out" at bounding box center [454, 503] width 161 height 22
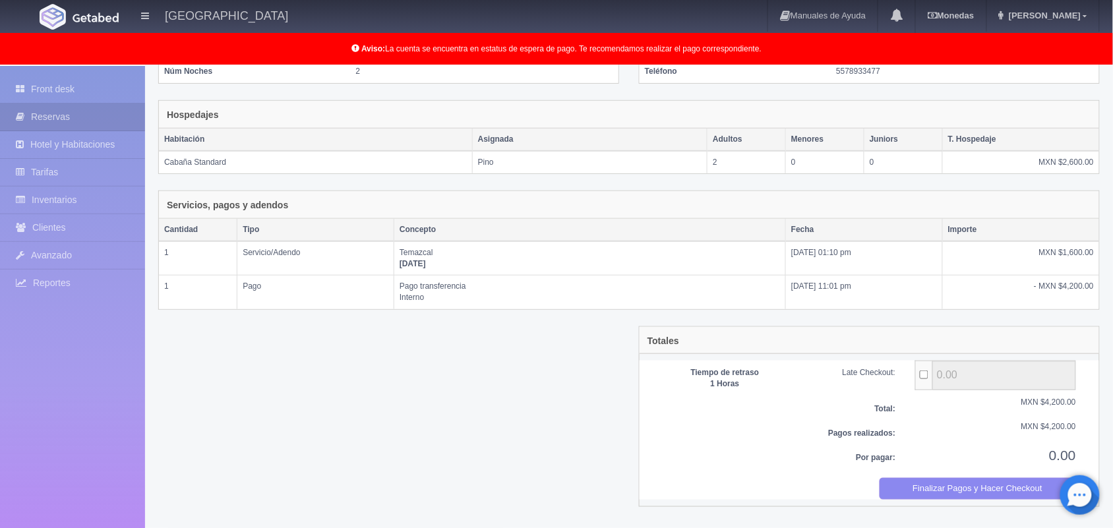
scroll to position [178, 0]
click at [931, 492] on button "Finalizar Pagos y Hacer Checkout" at bounding box center [977, 489] width 197 height 22
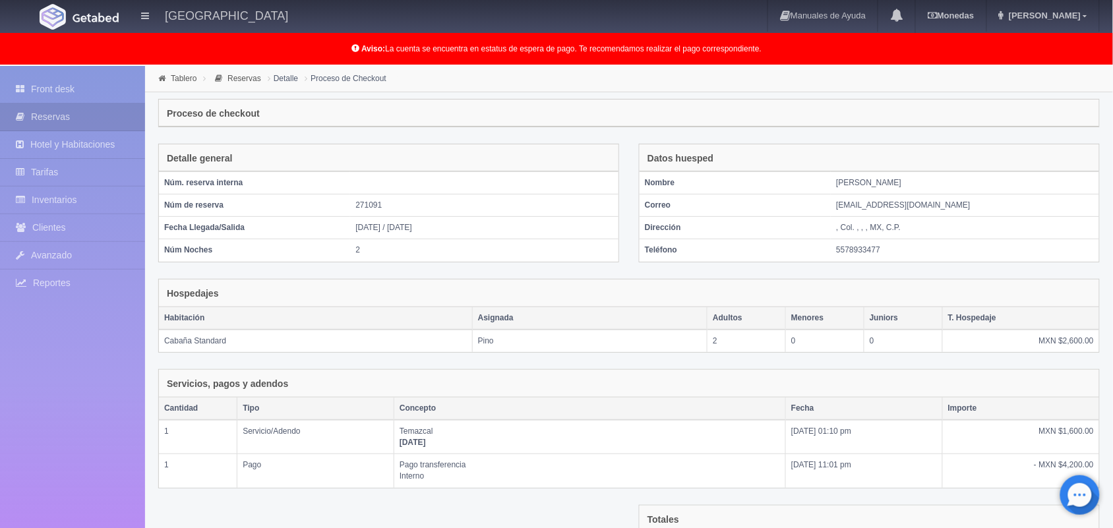
scroll to position [1, 0]
click at [71, 84] on link "Front desk" at bounding box center [72, 89] width 145 height 27
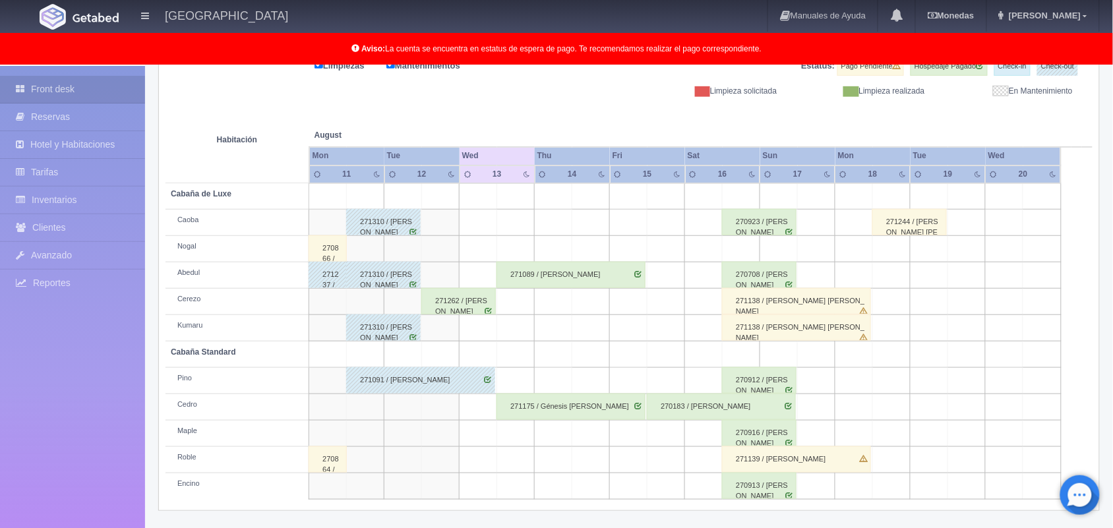
scroll to position [183, 0]
click at [484, 301] on div "271262 / [PERSON_NAME]" at bounding box center [458, 302] width 74 height 26
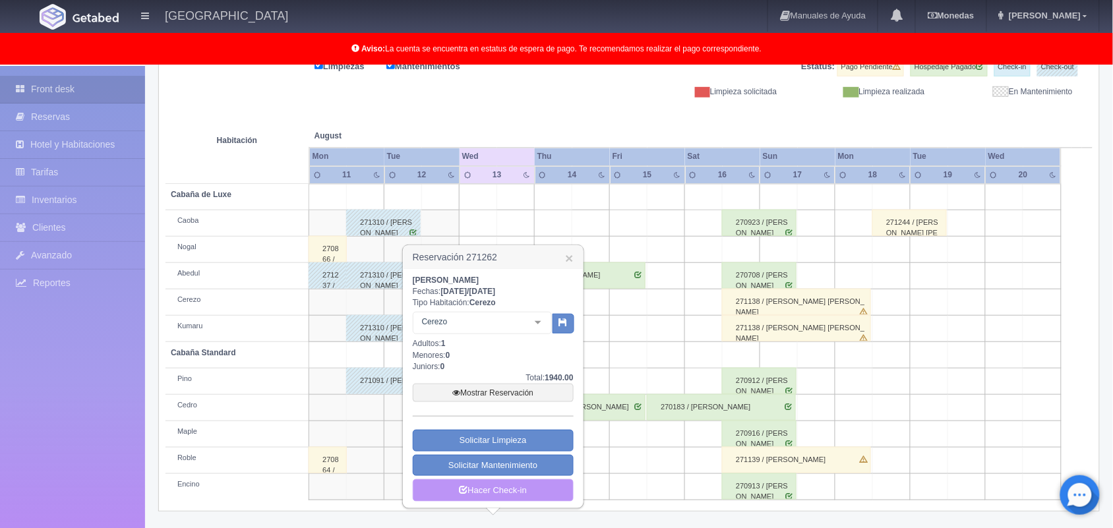
click at [525, 490] on link "Hacer Check-in" at bounding box center [493, 490] width 161 height 22
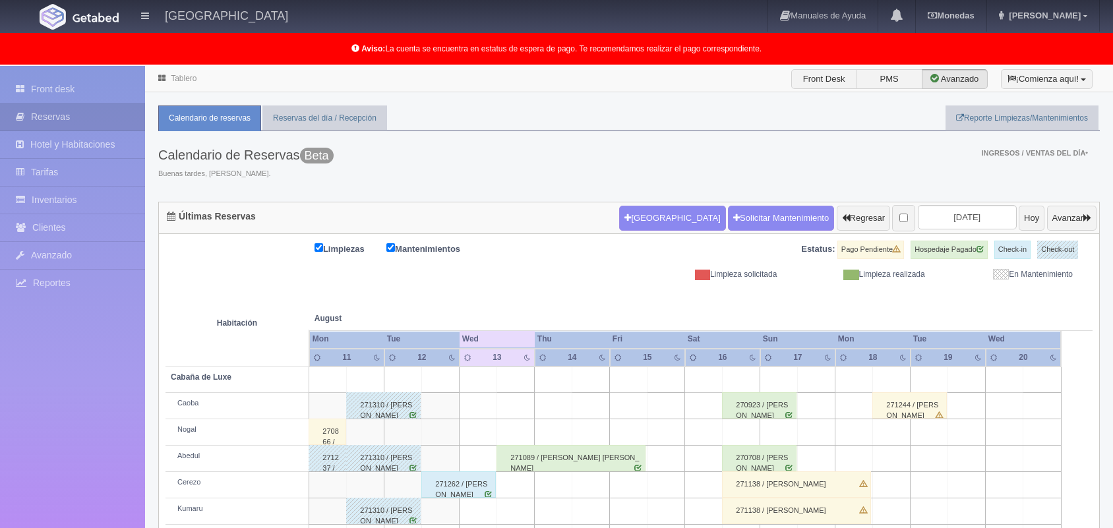
scroll to position [183, 0]
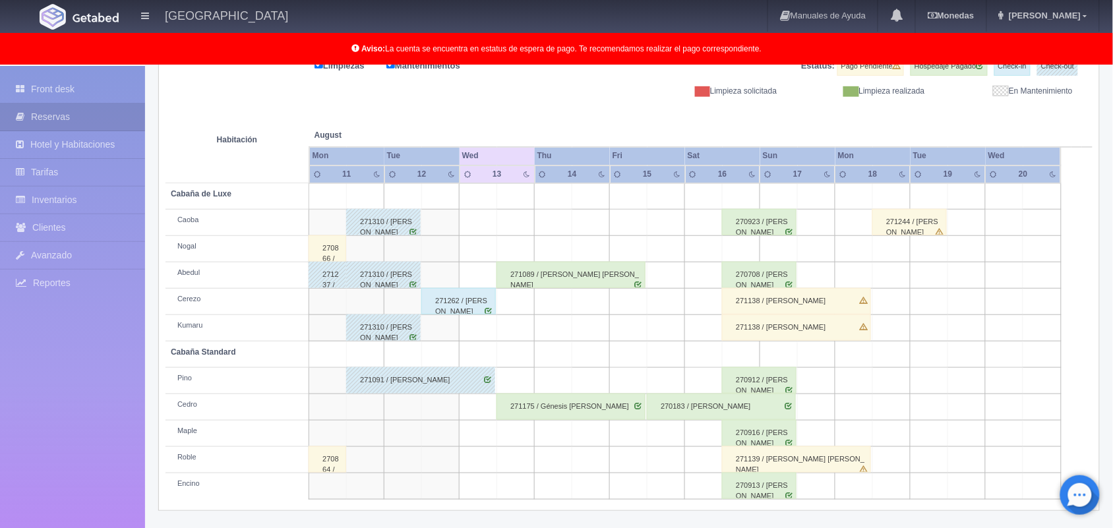
click at [524, 223] on td at bounding box center [516, 223] width 38 height 26
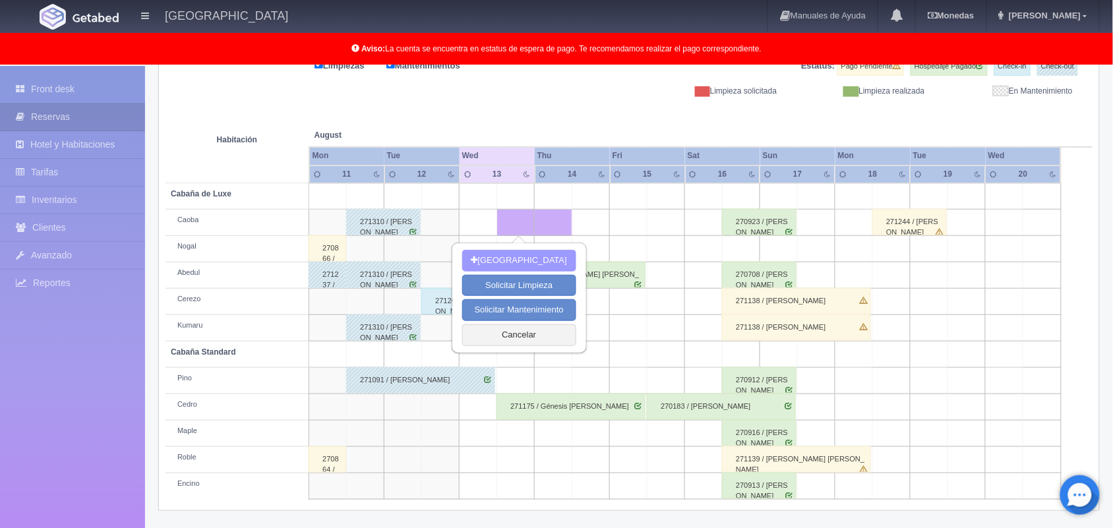
click at [533, 252] on button "[GEOGRAPHIC_DATA]" at bounding box center [519, 261] width 114 height 22
type input "[DATE]"
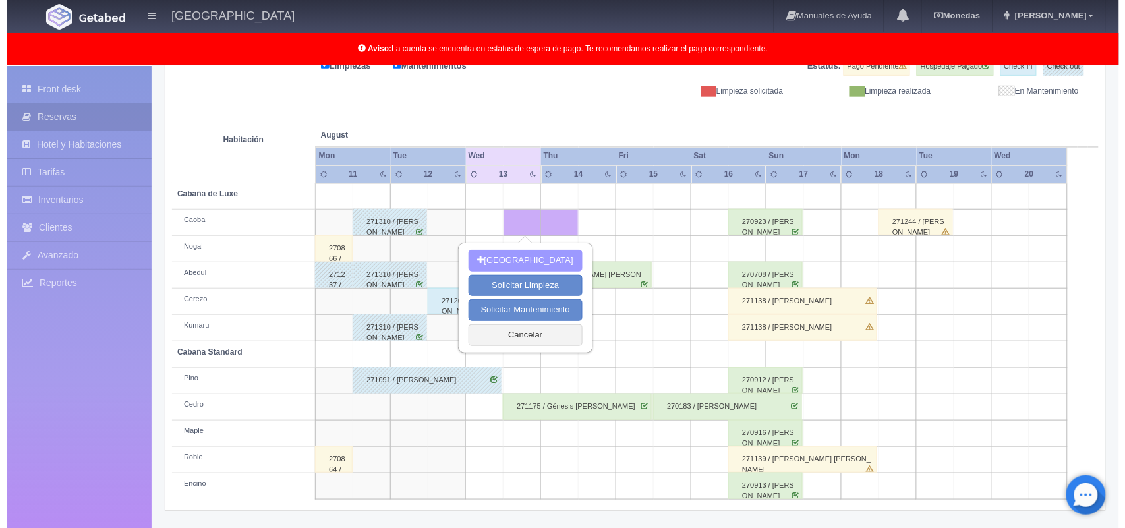
scroll to position [183, 0]
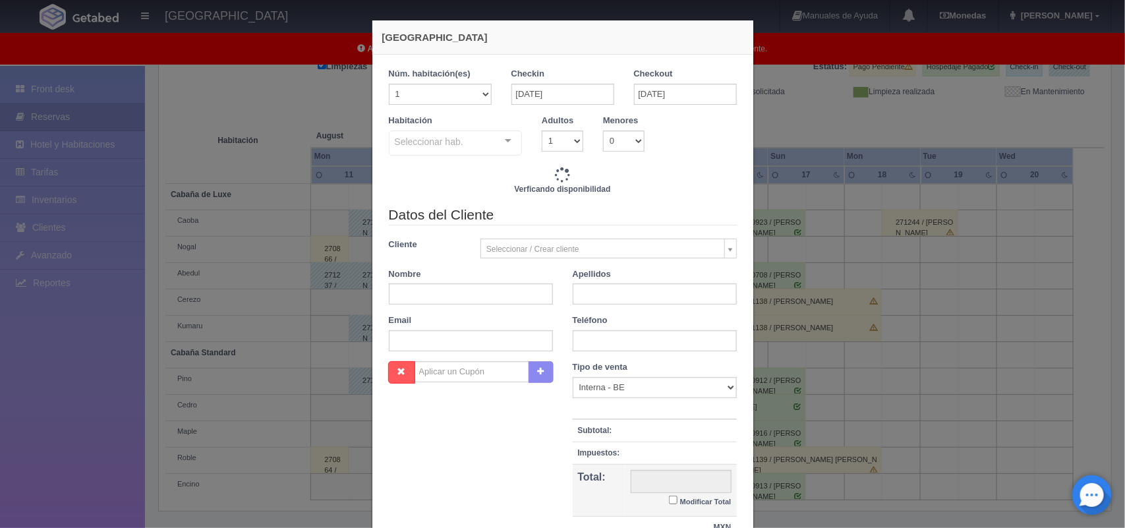
checkbox input "false"
type input "1500.00"
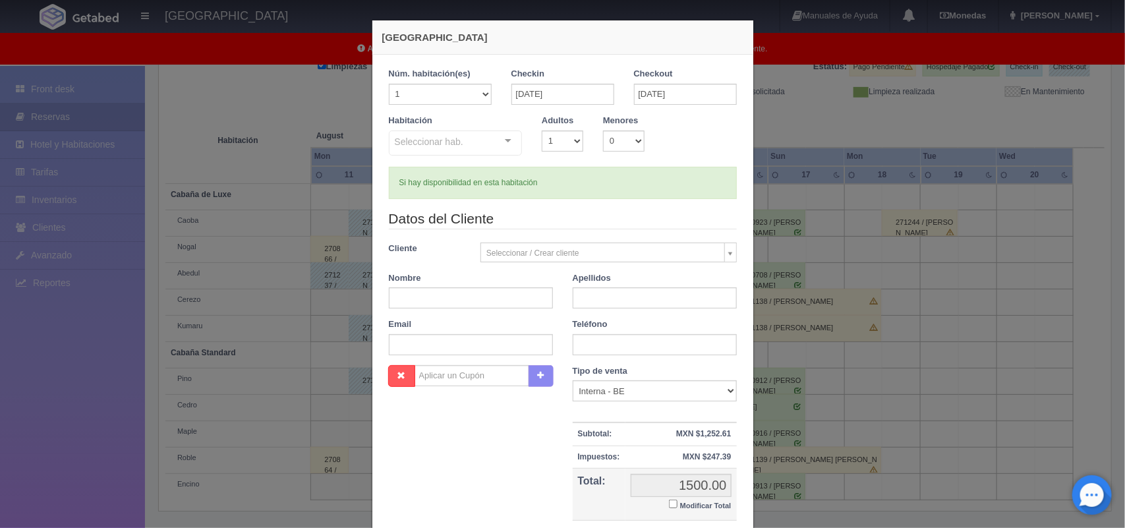
checkbox input "false"
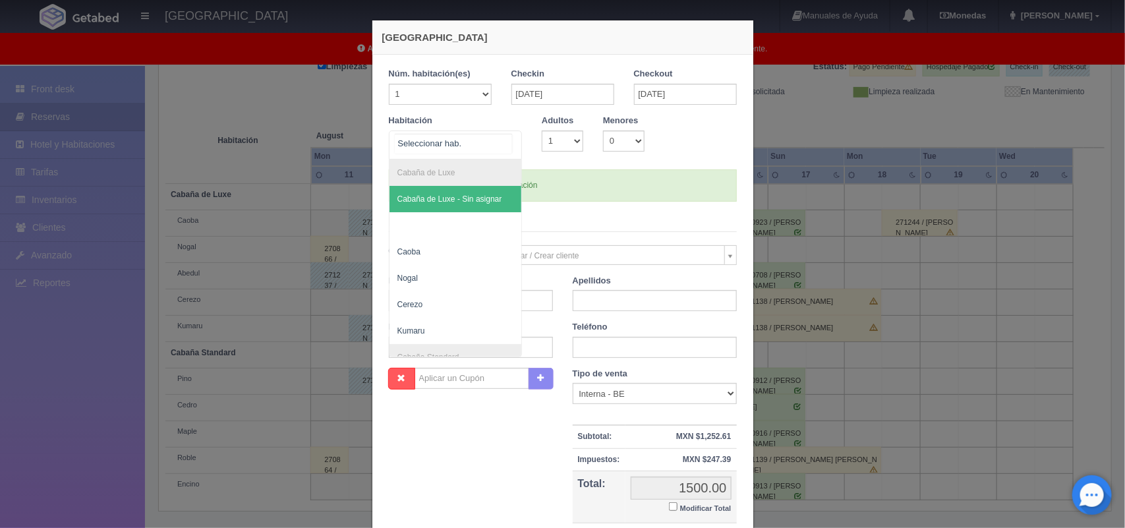
click at [496, 145] on div "Cabaña de Luxe Cabaña de Luxe - Sin asignar Caoba Nogal Cerezo Kumaru Cabaña St…" at bounding box center [456, 144] width 134 height 29
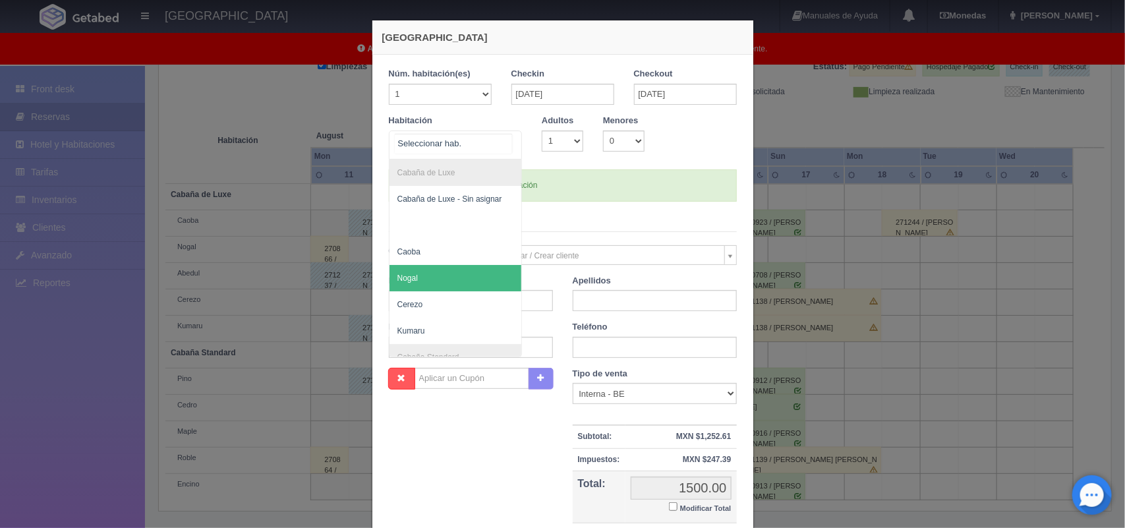
scroll to position [38, 0]
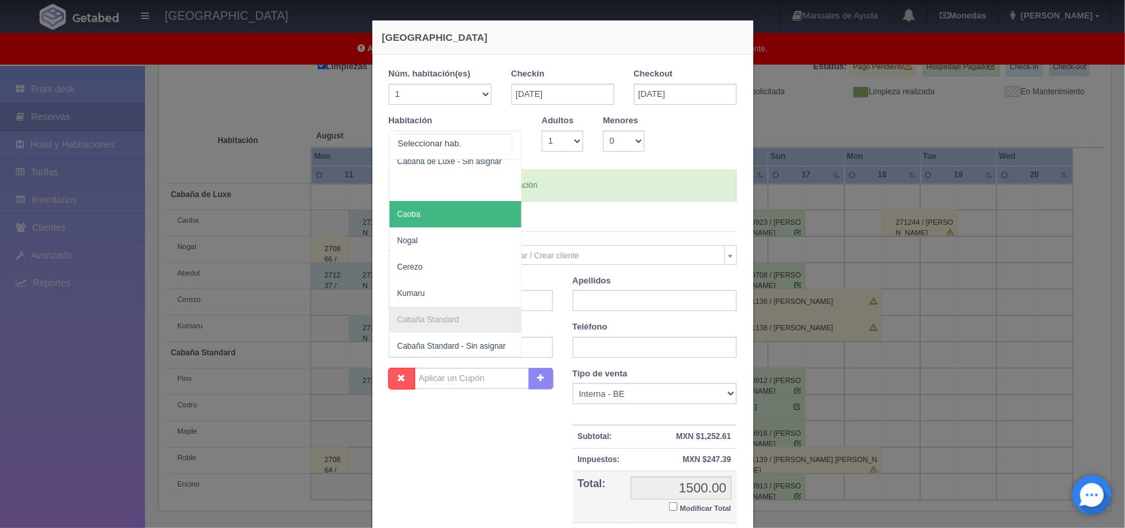
click at [455, 221] on span "Caoba" at bounding box center [456, 214] width 132 height 26
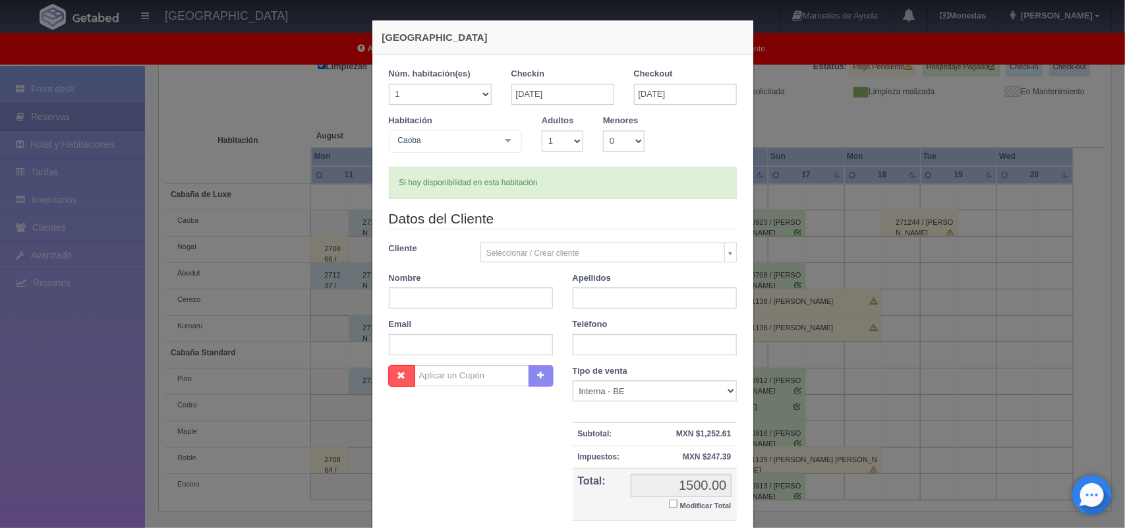
checkbox input "false"
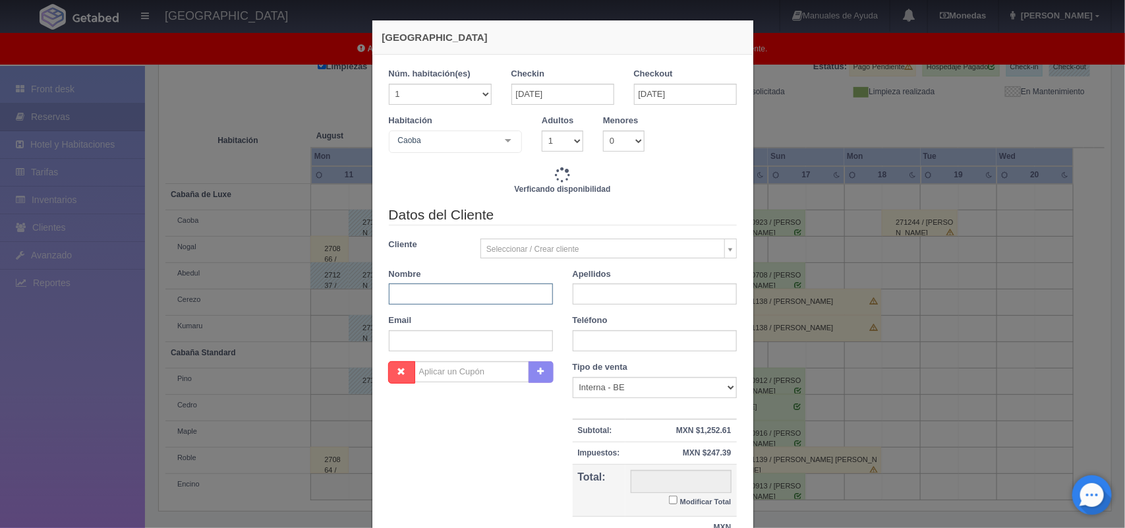
click at [478, 293] on input "text" at bounding box center [471, 293] width 164 height 21
type input "1500.00"
checkbox input "false"
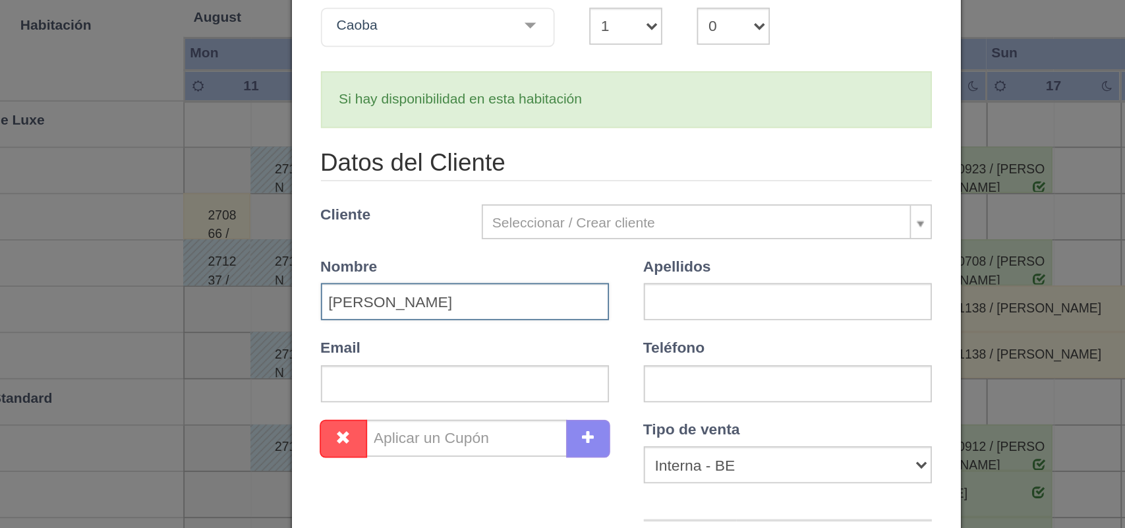
type input "Brandon Emmanuel"
click at [577, 306] on input "text" at bounding box center [655, 297] width 164 height 21
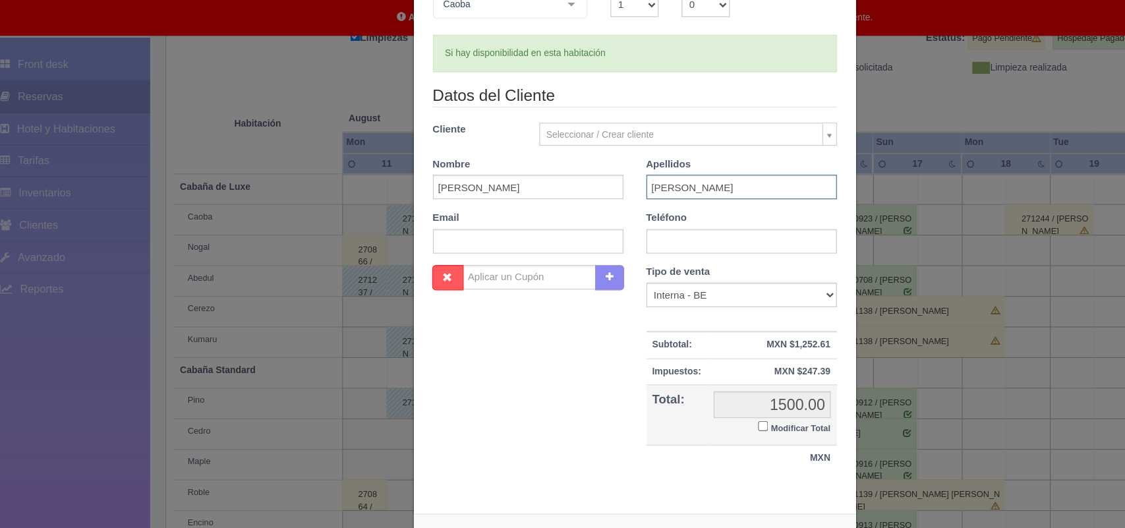
scroll to position [104, 0]
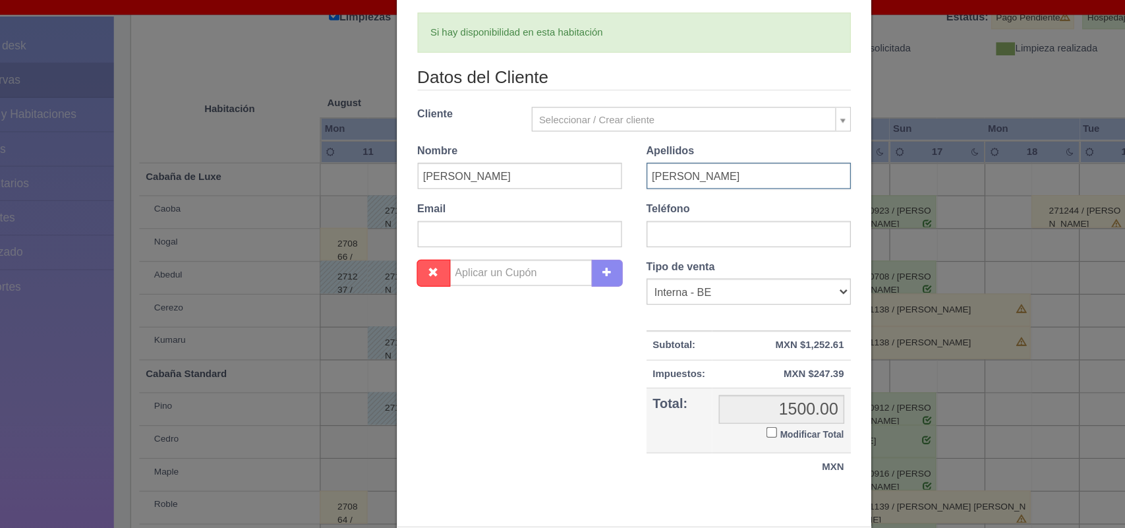
type input "Ramirez Ruiz"
click at [598, 246] on input "text" at bounding box center [655, 240] width 164 height 21
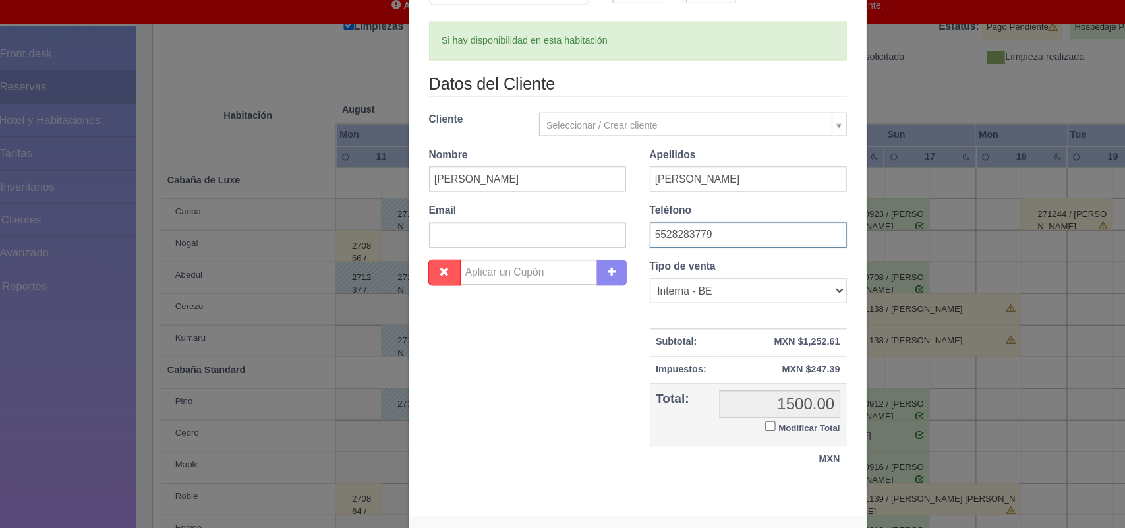
type input "5528283779"
click at [669, 403] on input "Modificar Total" at bounding box center [673, 399] width 9 height 9
checkbox input "true"
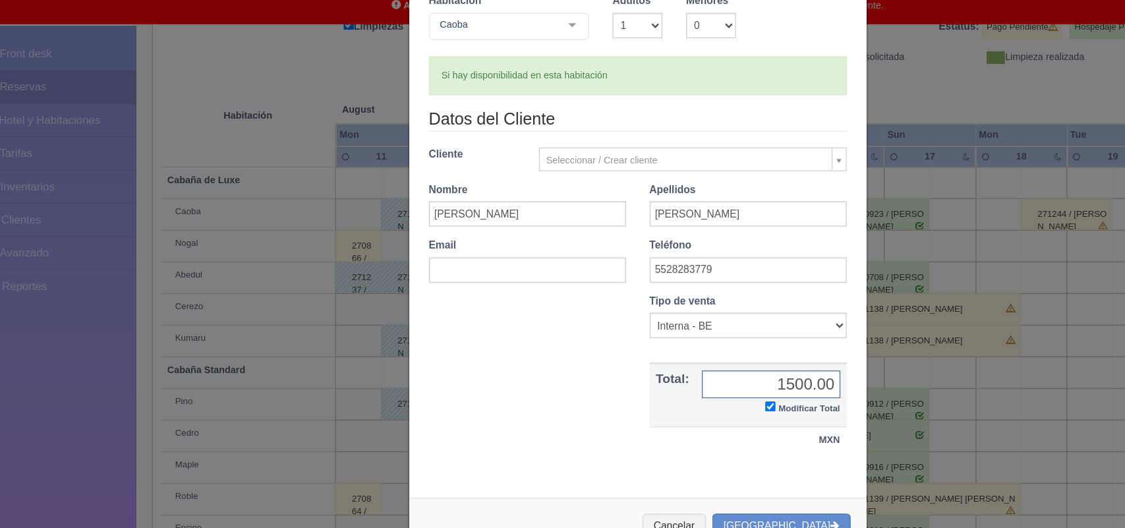
scroll to position [76, 0]
type input "1400.00"
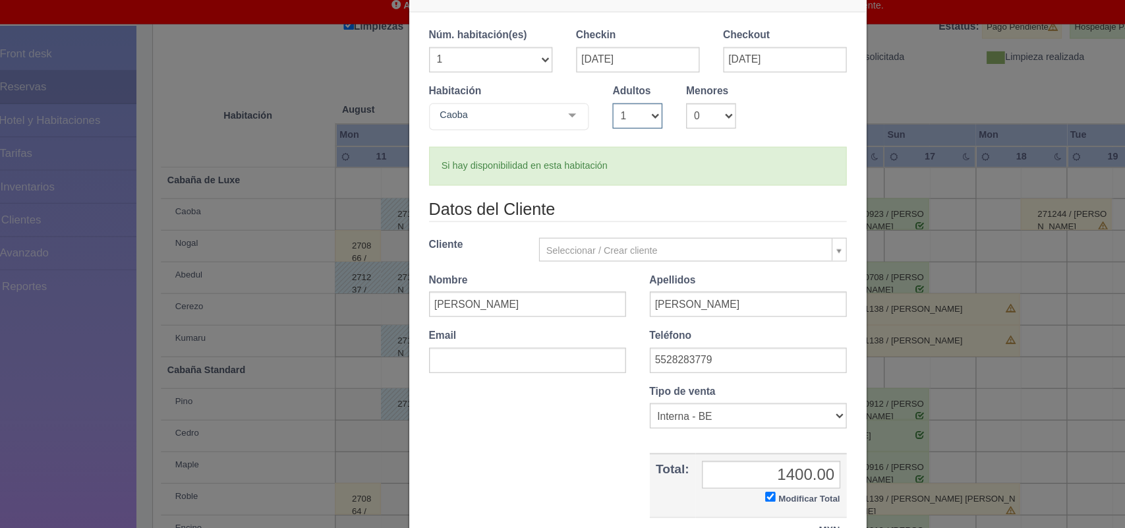
click at [567, 140] on select "1 2 3 4 5 6 7 8 9 10" at bounding box center [563, 140] width 42 height 21
select select "2"
click at [542, 130] on select "1 2 3 4 5 6 7 8 9 10" at bounding box center [563, 140] width 42 height 21
checkbox input "false"
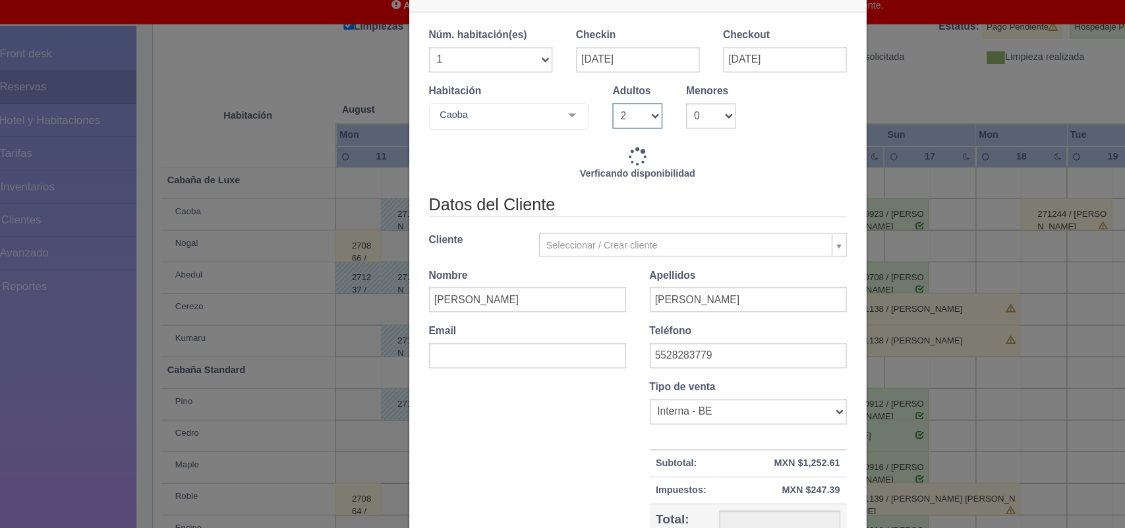
type input "1500.00"
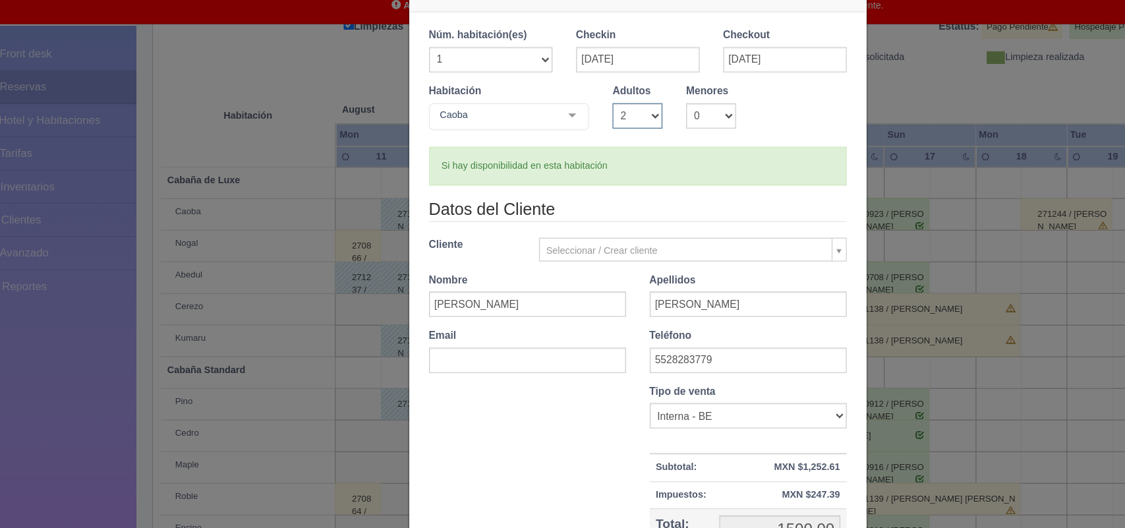
scroll to position [121, 0]
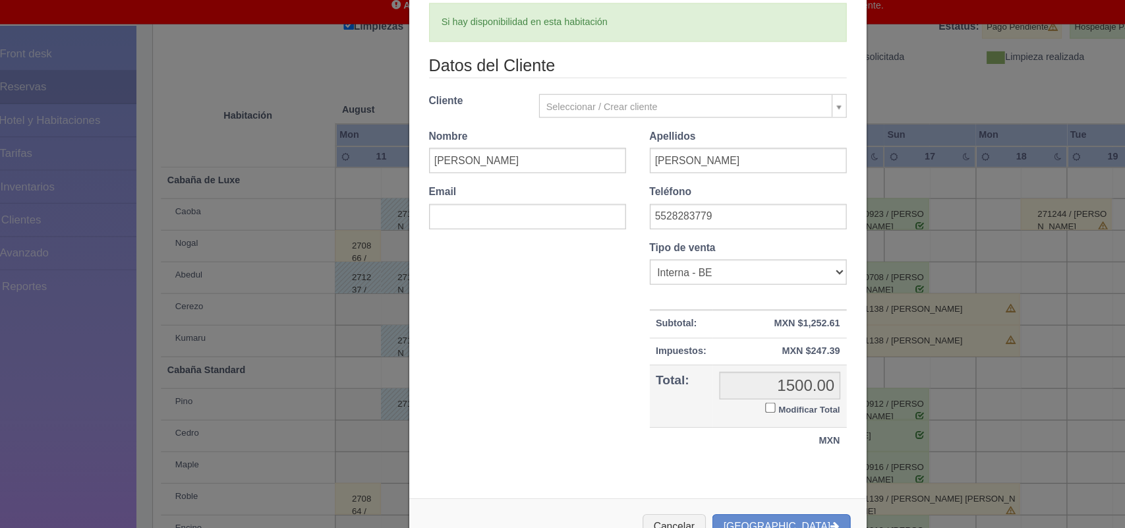
click at [669, 382] on input "Modificar Total" at bounding box center [673, 384] width 9 height 9
checkbox input "true"
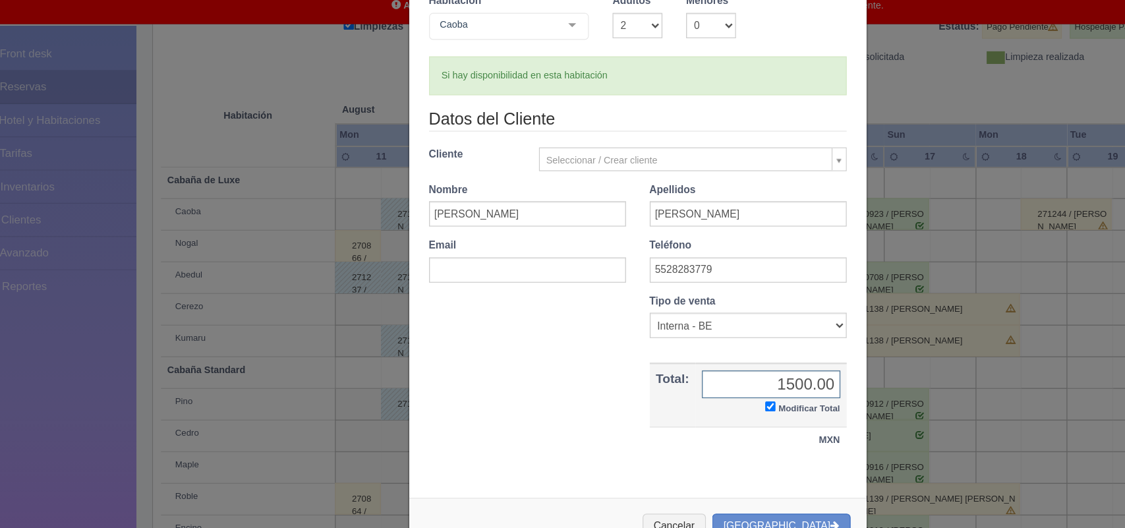
scroll to position [76, 0]
type input "1400.00"
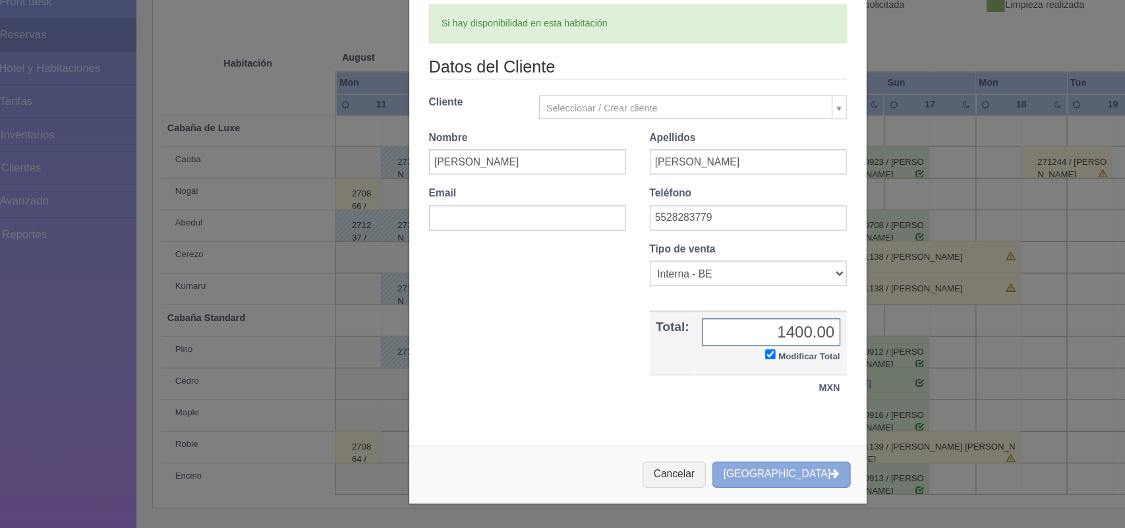
scroll to position [182, 0]
click at [681, 476] on button "[GEOGRAPHIC_DATA]" at bounding box center [682, 484] width 115 height 22
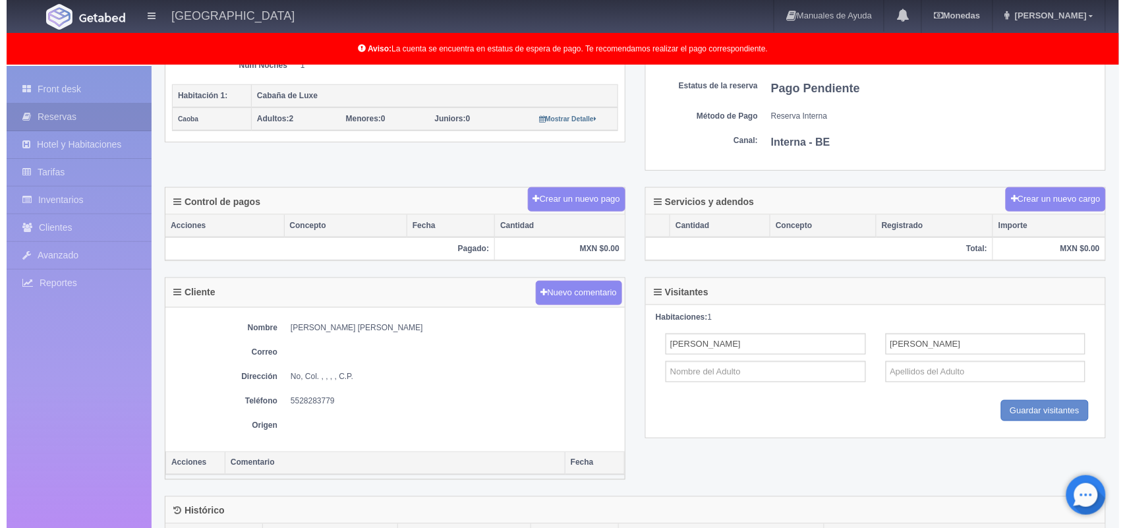
scroll to position [287, 0]
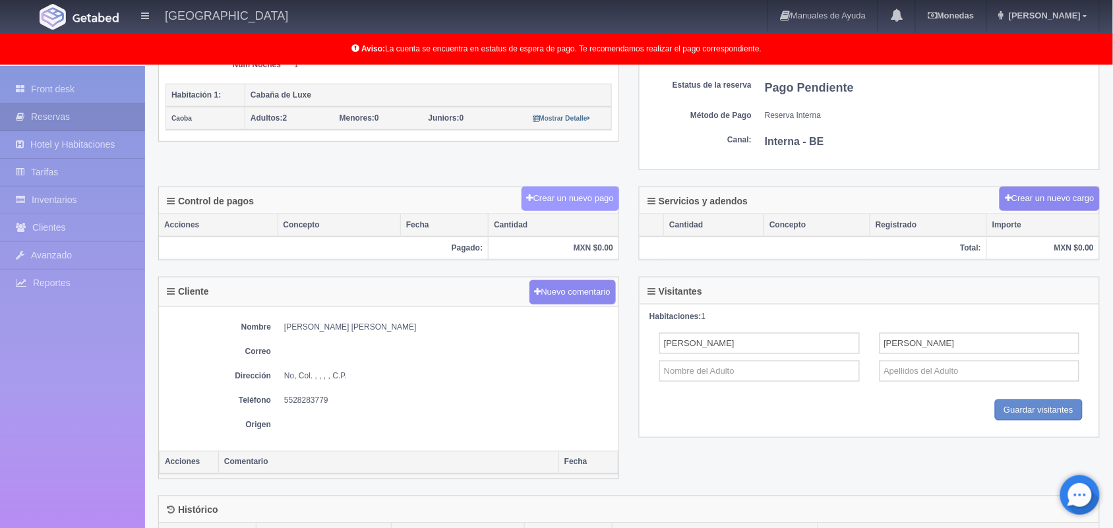
click at [580, 200] on button "Crear un nuevo pago" at bounding box center [570, 199] width 98 height 24
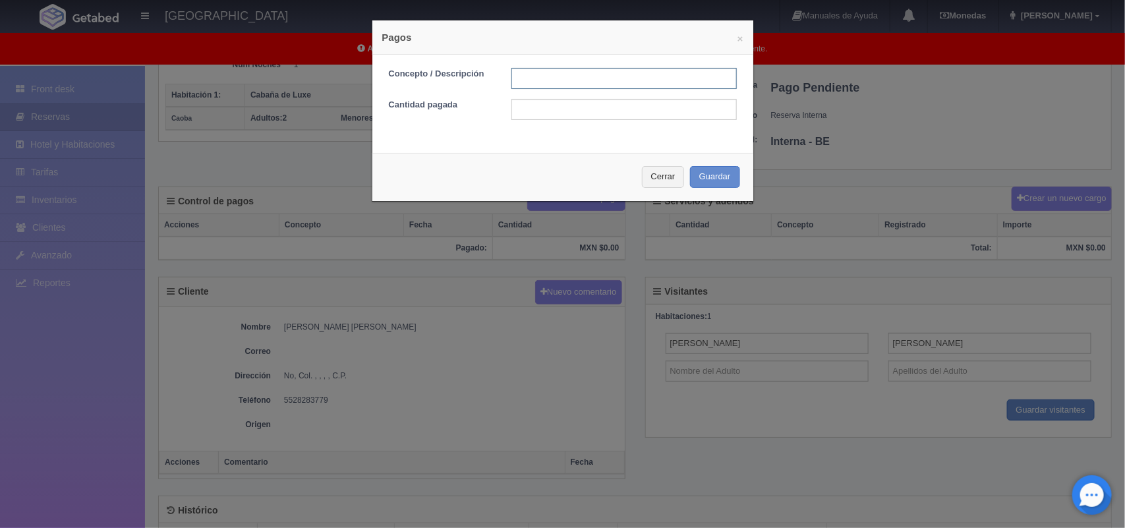
click at [558, 83] on input "text" at bounding box center [623, 78] width 225 height 21
type input "pago con tarjeta"
click at [554, 106] on input "text" at bounding box center [623, 109] width 225 height 21
type input "1400.00"
click at [710, 179] on button "Guardar" at bounding box center [715, 177] width 50 height 22
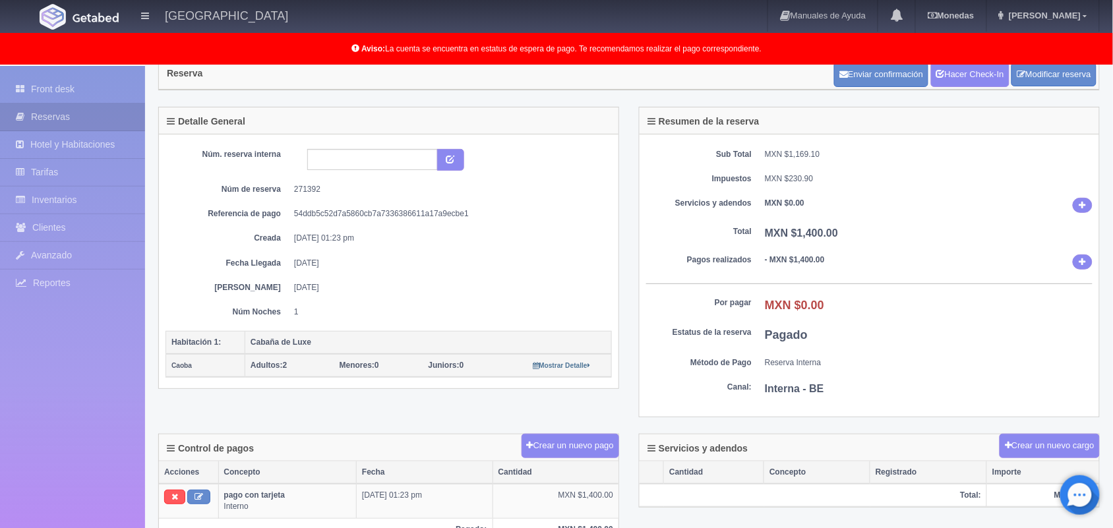
scroll to position [41, 0]
click at [80, 97] on link "Front desk" at bounding box center [72, 89] width 145 height 27
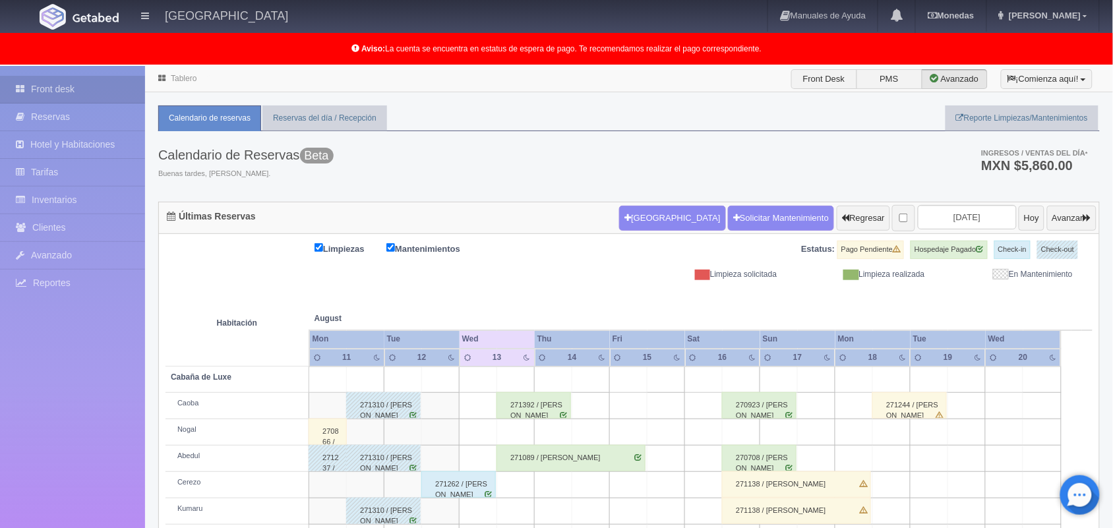
scroll to position [183, 0]
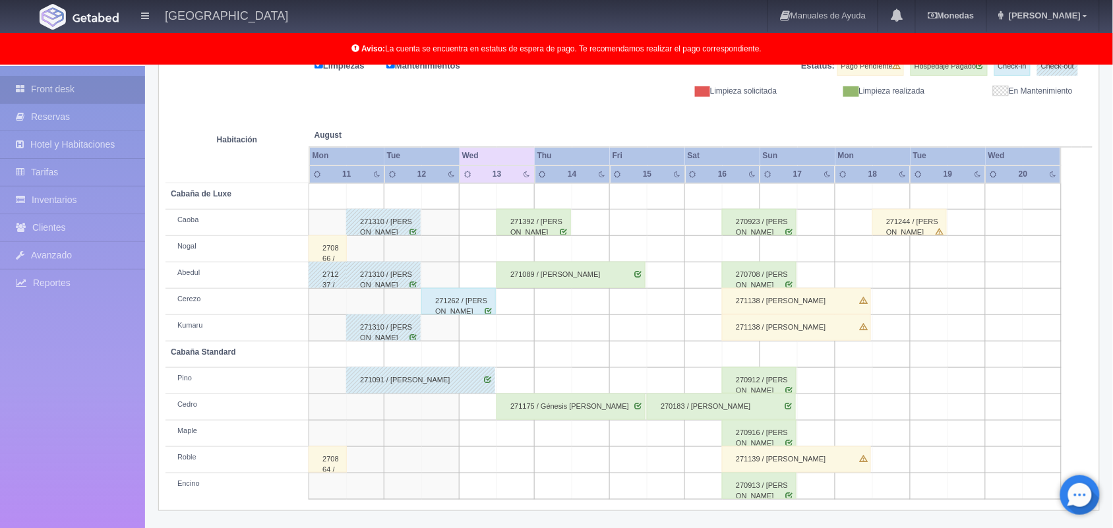
click at [556, 223] on div "271392 / [PERSON_NAME]" at bounding box center [533, 222] width 74 height 26
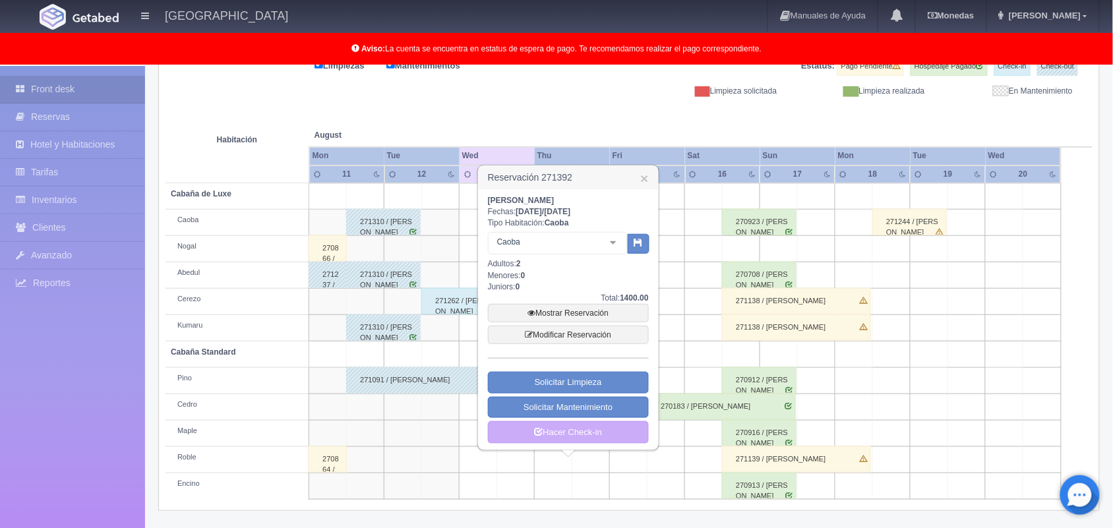
click at [608, 241] on div at bounding box center [613, 243] width 26 height 20
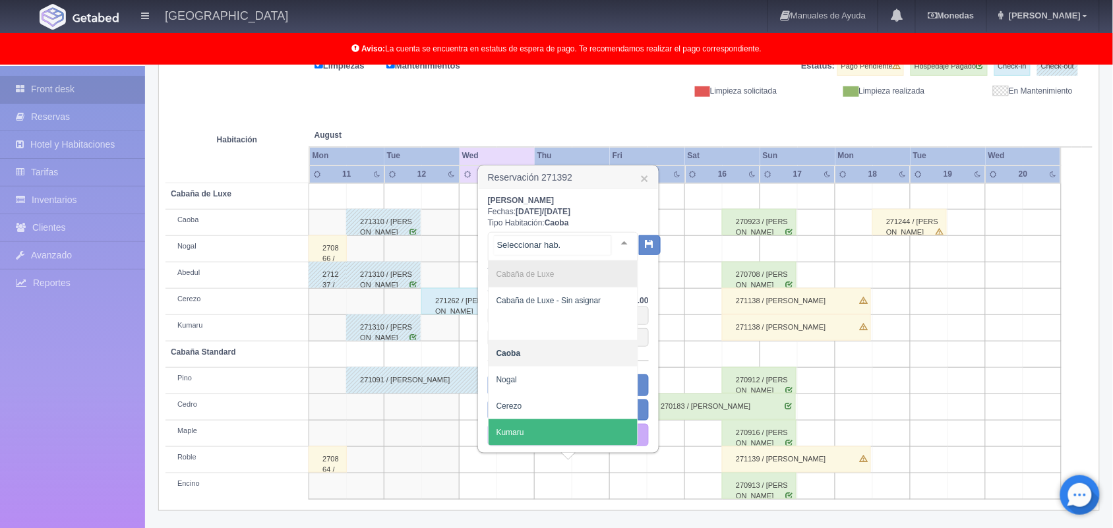
click at [556, 419] on span "Kumaru" at bounding box center [562, 432] width 149 height 26
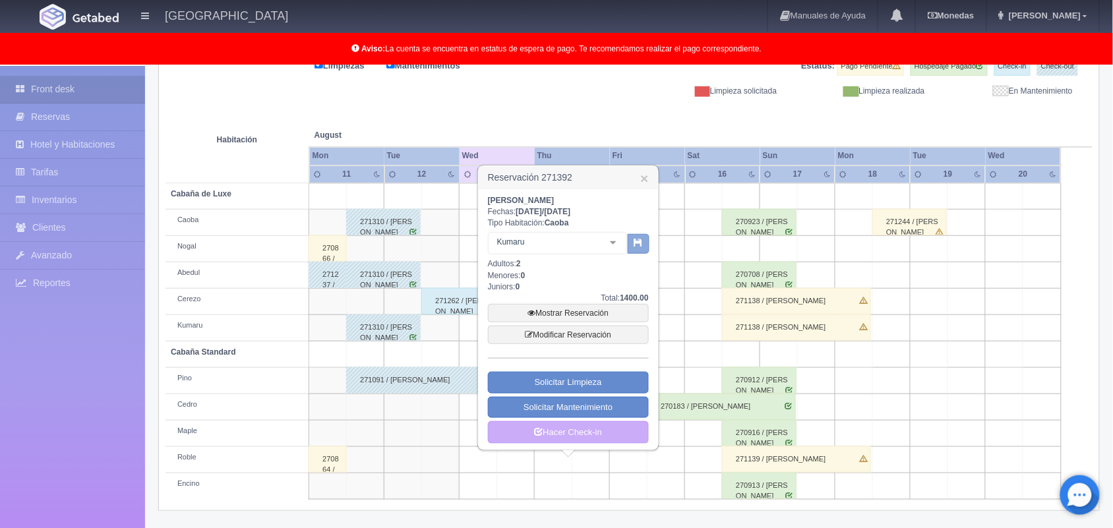
click at [639, 241] on icon "button" at bounding box center [638, 242] width 9 height 9
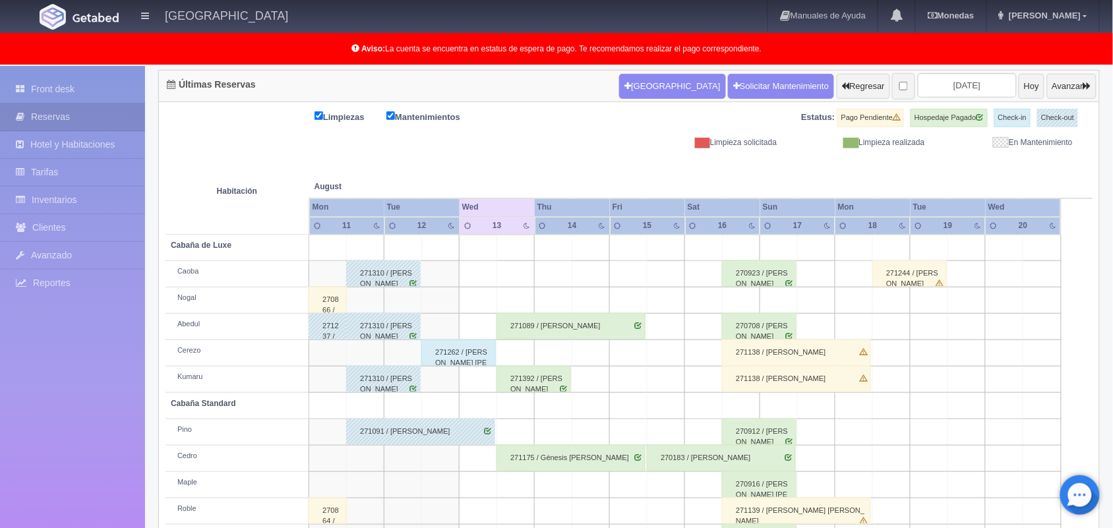
scroll to position [132, 0]
click at [591, 338] on div "271089 / [PERSON_NAME]" at bounding box center [570, 326] width 149 height 26
